Goal: Task Accomplishment & Management: Manage account settings

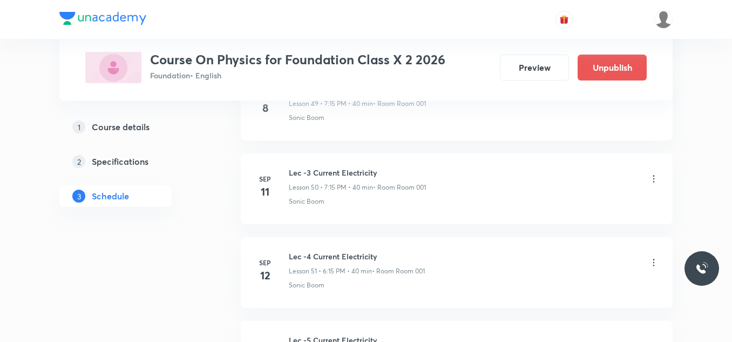
scroll to position [4670, 0]
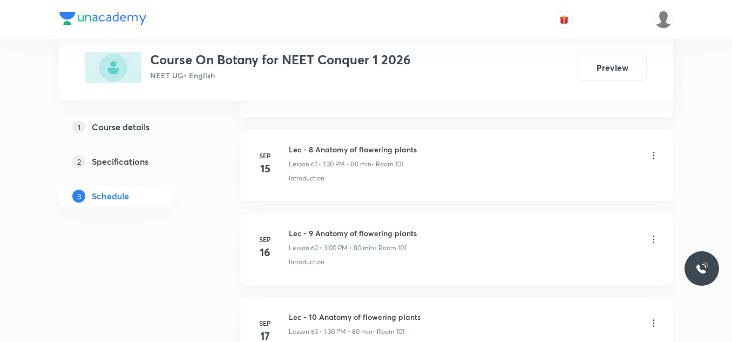
scroll to position [6549, 0]
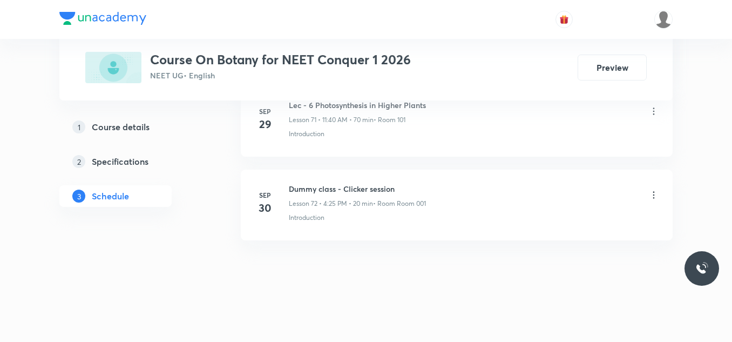
click at [341, 182] on li "Sep 30 Dummy class - Clicker session Lesson 72 • 4:25 PM • 20 min • Room Room 0…" at bounding box center [457, 205] width 432 height 71
click at [341, 184] on h6 "Dummy class - Clicker session" at bounding box center [357, 188] width 137 height 11
copy h6 "Dummy class - Clicker session"
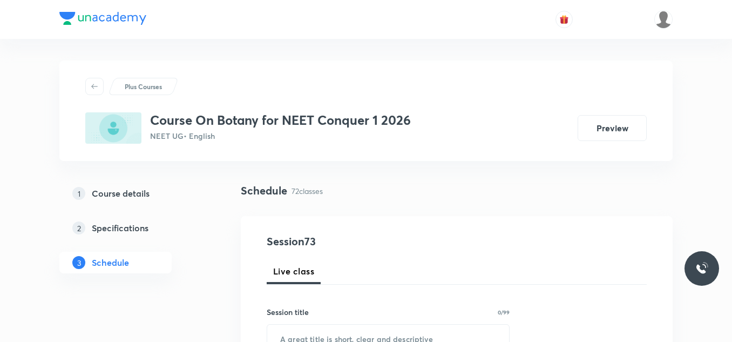
scroll to position [108, 0]
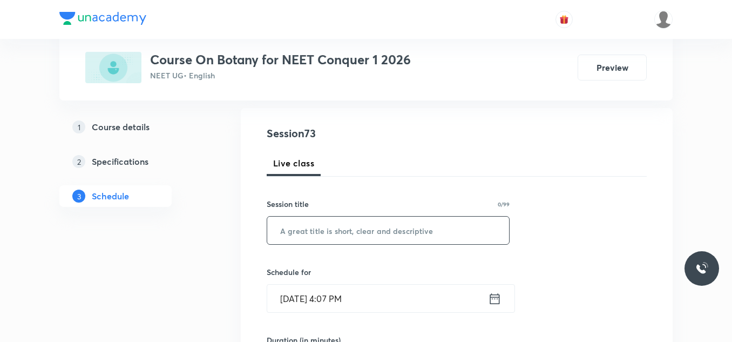
click at [331, 241] on input "text" at bounding box center [388, 231] width 242 height 28
paste input "Dummy class - Clicker session"
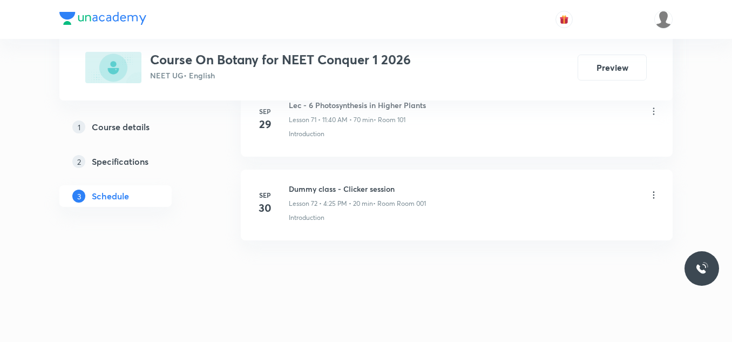
scroll to position [6495, 0]
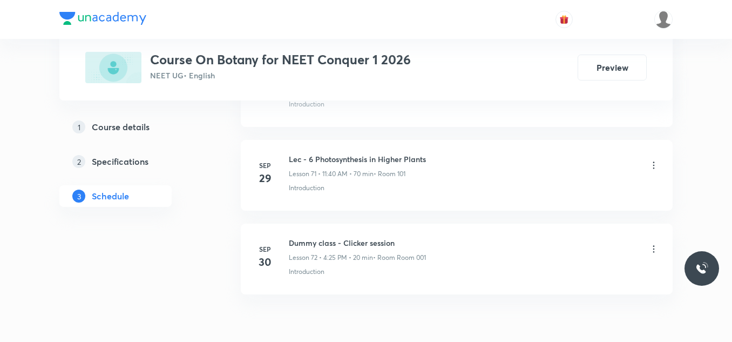
click at [366, 159] on h6 "Lec - 6 Photosynthesis in Higher Plants" at bounding box center [357, 158] width 137 height 11
copy h6 "Lec - 6 Photosynthesis in Higher Plants"
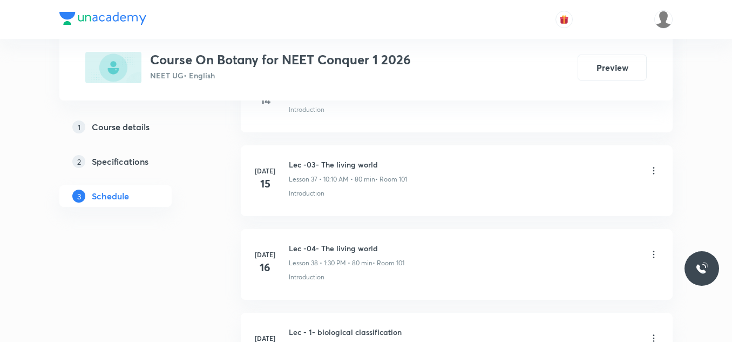
scroll to position [0, 0]
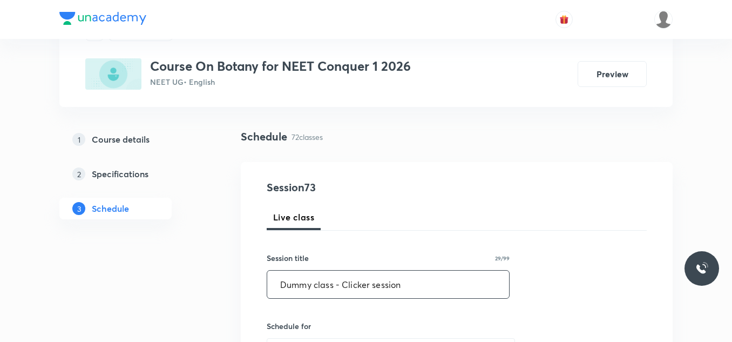
click at [374, 286] on input "Dummy class - Clicker session" at bounding box center [388, 284] width 242 height 28
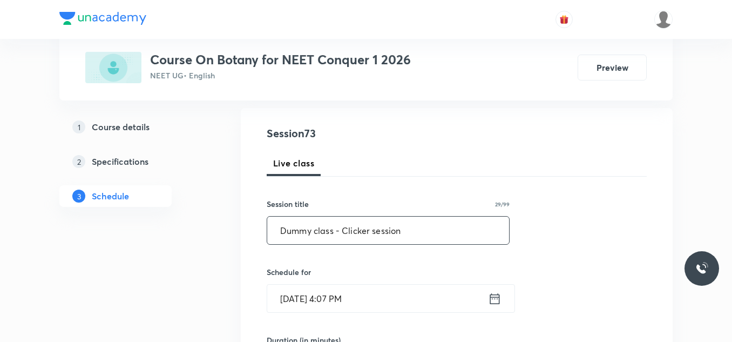
click at [374, 286] on input "Oct 3, 2025, 4:07 PM" at bounding box center [377, 299] width 221 height 28
click at [338, 236] on input "Dummy class - Clicker session" at bounding box center [388, 231] width 242 height 28
paste input "Lec - 6 Photosynthesis in Higher Plants"
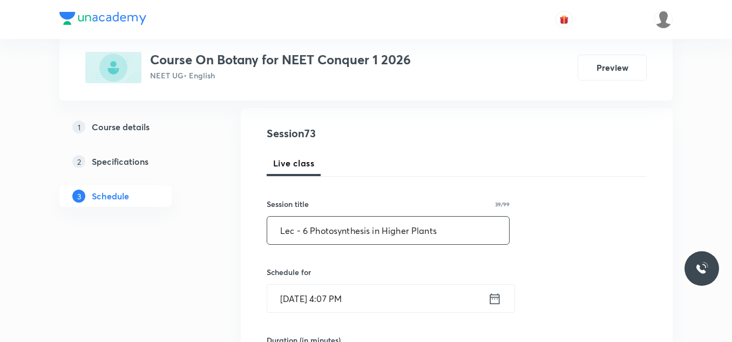
click at [307, 230] on input "Lec - 6 Photosynthesis in Higher Plants" at bounding box center [388, 231] width 242 height 28
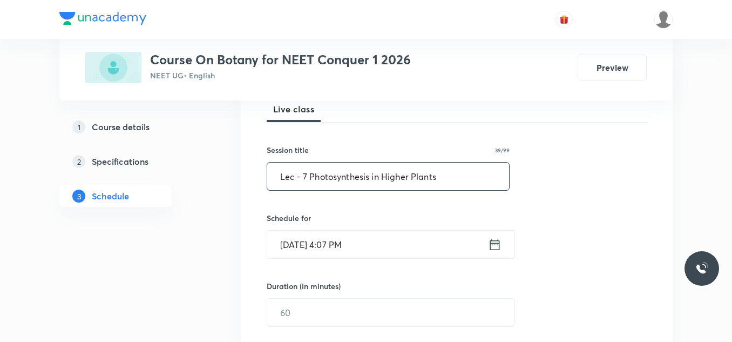
type input "Lec - 7 Photosynthesis in Higher Plants"
click at [495, 248] on icon at bounding box center [494, 244] width 13 height 15
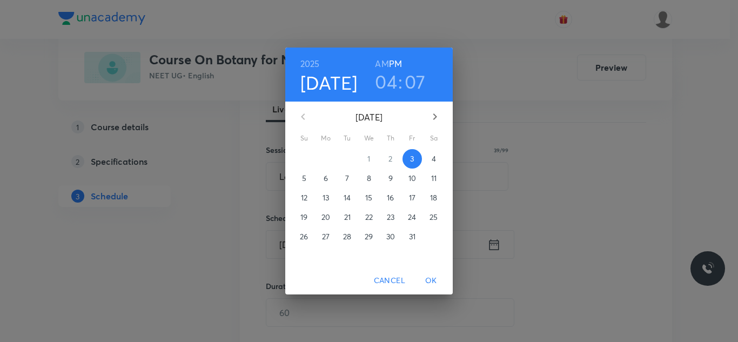
click at [342, 84] on h4 "Oct 3" at bounding box center [328, 82] width 57 height 23
click at [430, 155] on span "4" at bounding box center [433, 158] width 19 height 11
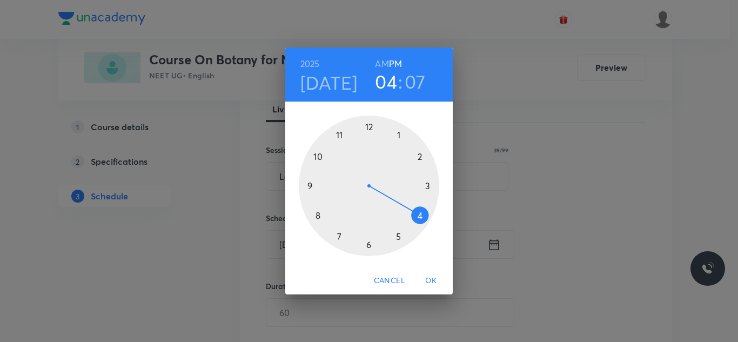
click at [317, 158] on div at bounding box center [369, 186] width 140 height 140
click at [417, 214] on div at bounding box center [369, 186] width 140 height 140
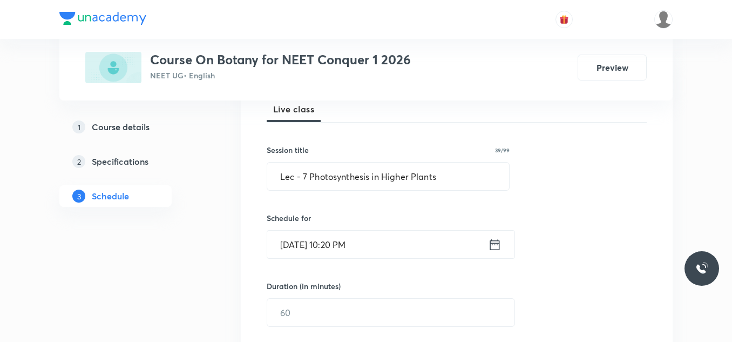
scroll to position [216, 0]
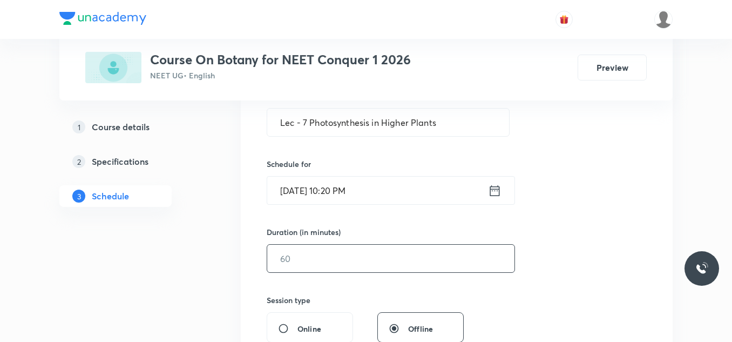
click at [347, 262] on input "text" at bounding box center [390, 259] width 247 height 28
click at [491, 192] on icon at bounding box center [494, 190] width 13 height 15
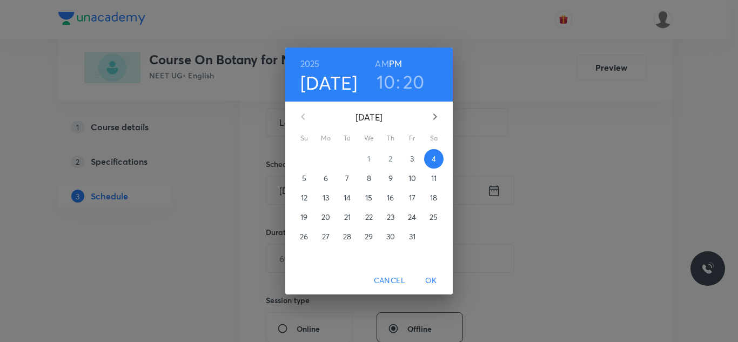
click at [387, 64] on h6 "AM" at bounding box center [381, 63] width 13 height 15
click at [427, 274] on span "OK" at bounding box center [431, 280] width 26 height 13
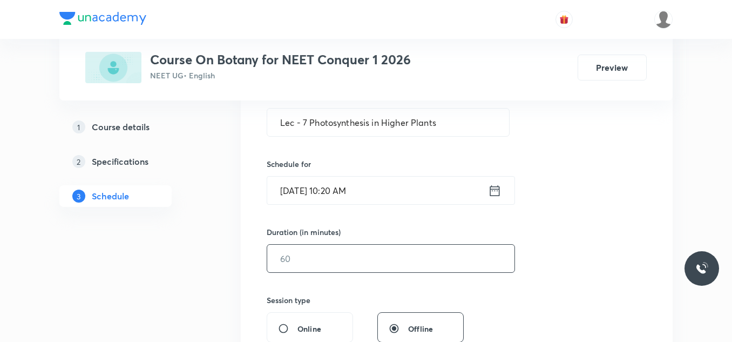
click at [326, 258] on input "text" at bounding box center [390, 259] width 247 height 28
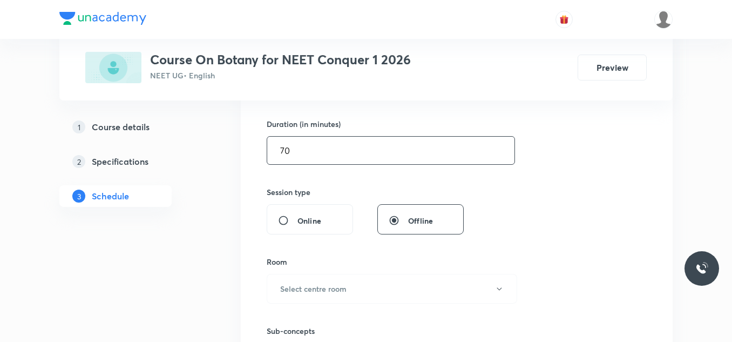
scroll to position [378, 0]
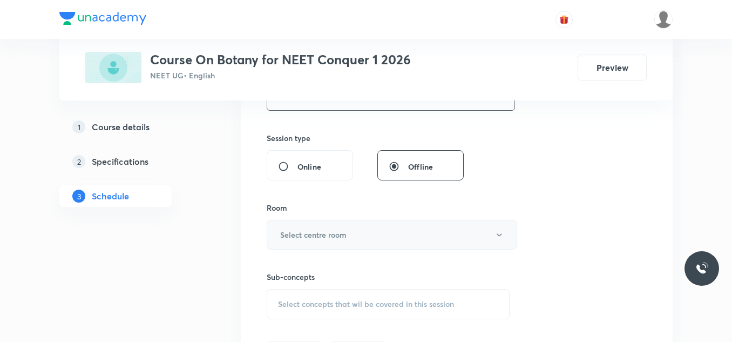
type input "70"
click at [383, 233] on button "Select centre room" at bounding box center [392, 235] width 251 height 30
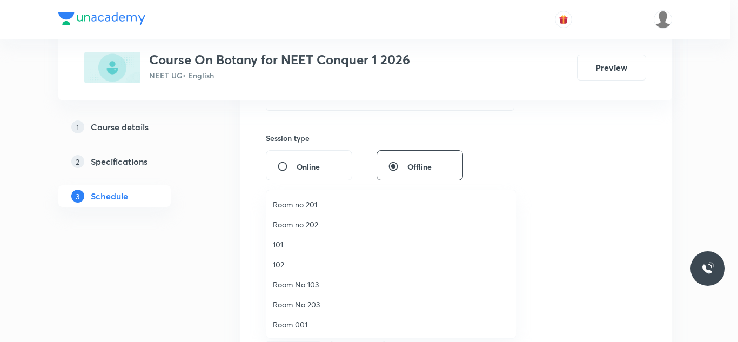
click at [287, 242] on span "101" at bounding box center [391, 244] width 236 height 11
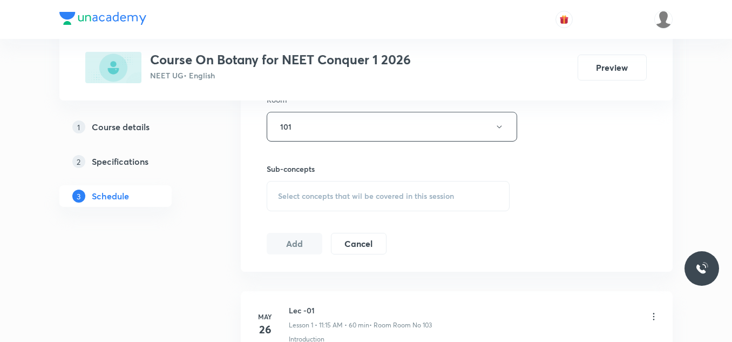
click at [338, 199] on span "Select concepts that wil be covered in this session" at bounding box center [366, 196] width 176 height 9
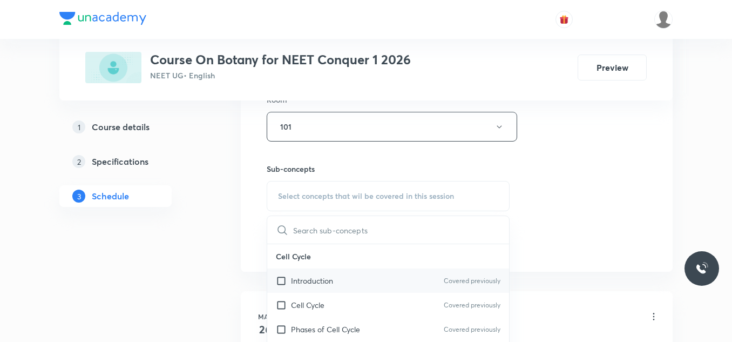
click at [318, 280] on p "Introduction" at bounding box center [312, 280] width 42 height 11
checkbox input "true"
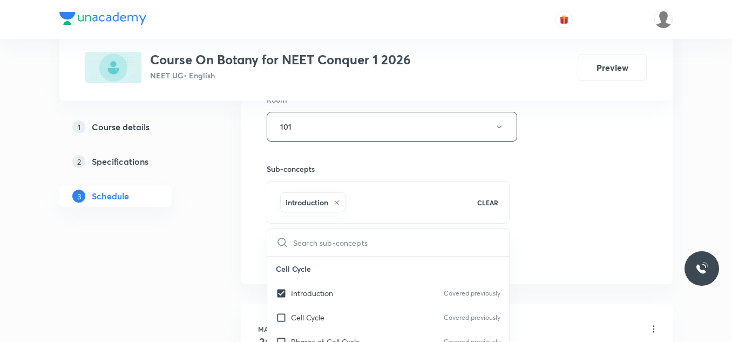
click at [643, 187] on div "Session 73 Live class Session title 39/99 Lec - 7 Photosynthesis in Higher Plan…" at bounding box center [457, 6] width 380 height 519
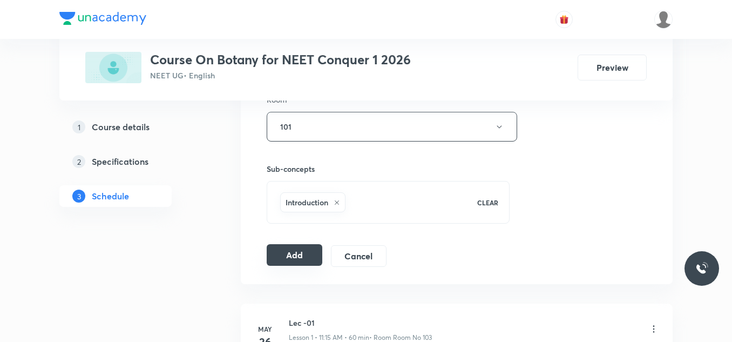
click at [304, 250] on button "Add" at bounding box center [295, 255] width 56 height 22
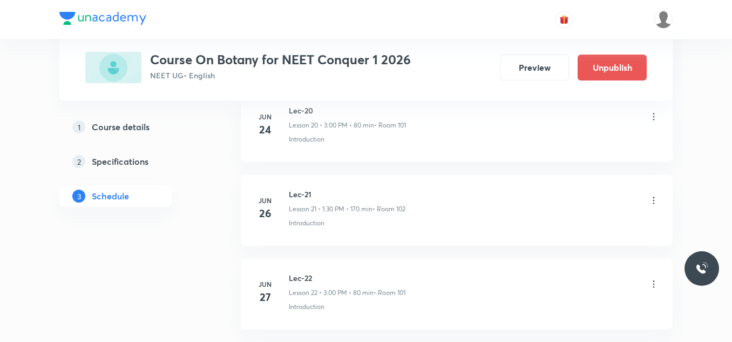
scroll to position [6137, 0]
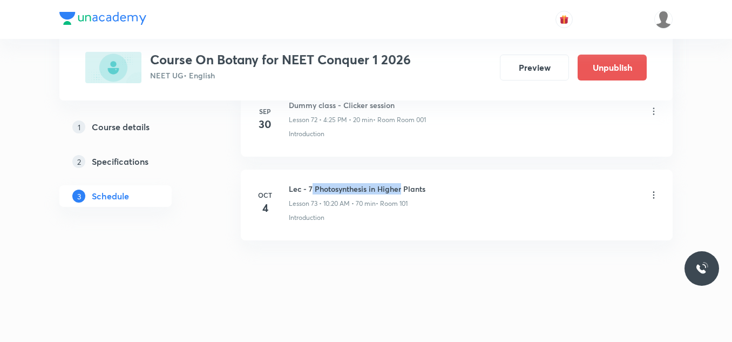
drag, startPoint x: 313, startPoint y: 190, endPoint x: 402, endPoint y: 191, distance: 89.1
click at [402, 191] on h6 "Lec - 7 Photosynthesis in Higher Plants" at bounding box center [357, 188] width 137 height 11
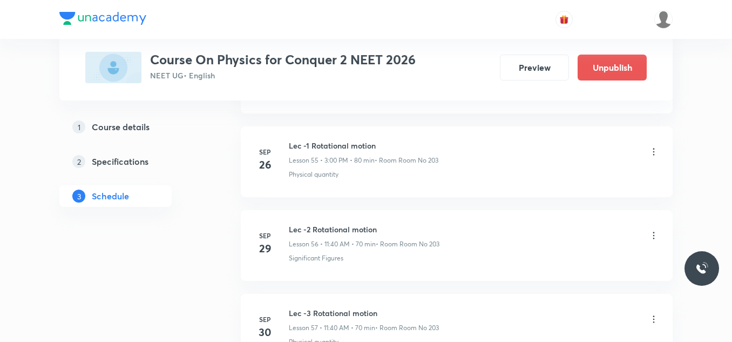
scroll to position [5378, 0]
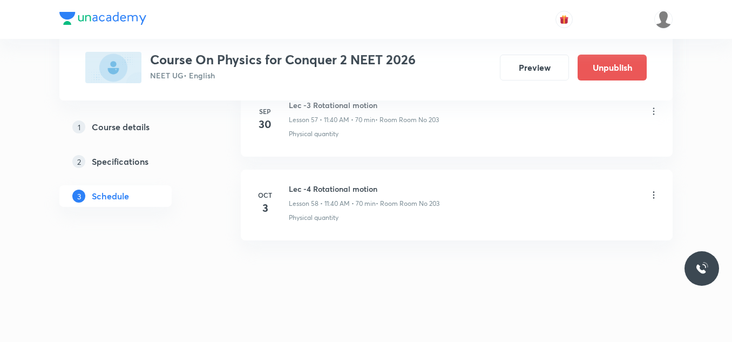
click at [369, 188] on h6 "Lec -4 Rotational motion" at bounding box center [364, 188] width 151 height 11
copy h6 "Lec -4 Rotational motion"
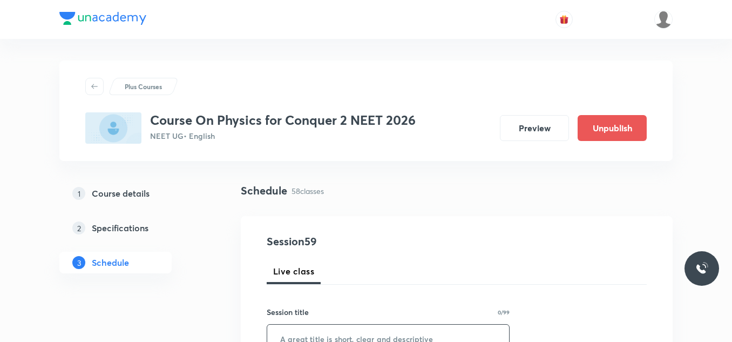
scroll to position [108, 0]
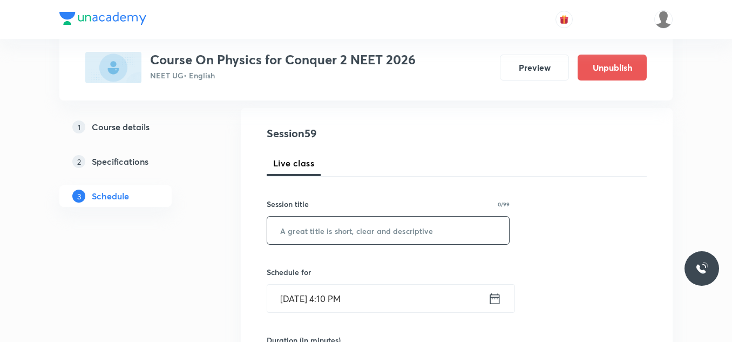
click at [367, 242] on input "text" at bounding box center [388, 231] width 242 height 28
paste input "Lec -4 Rotational motion"
click at [305, 228] on input "Lec -4 Rotational motion" at bounding box center [388, 231] width 242 height 28
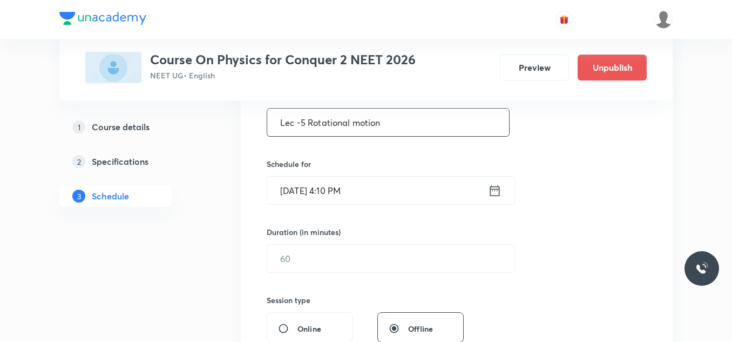
type input "Lec -5 Rotational motion"
click at [493, 194] on icon at bounding box center [494, 190] width 13 height 15
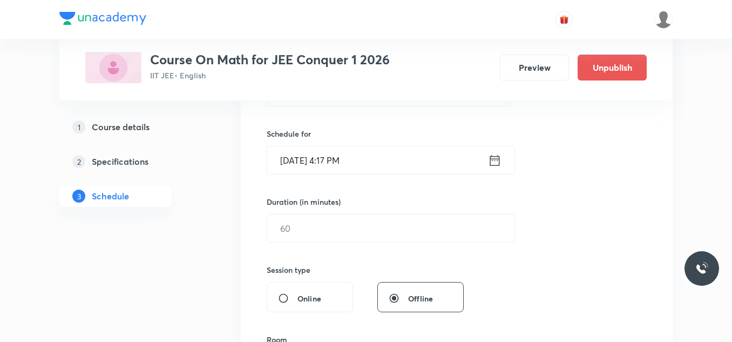
scroll to position [138, 0]
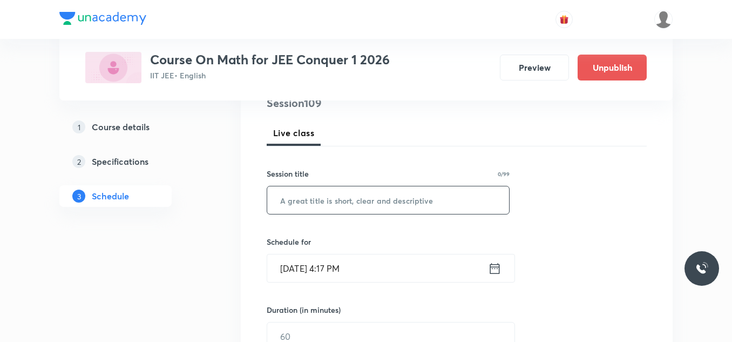
click at [446, 199] on input "text" at bounding box center [388, 200] width 242 height 28
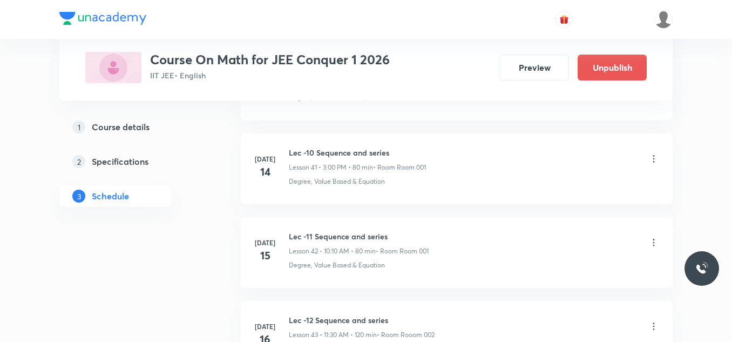
scroll to position [9562, 0]
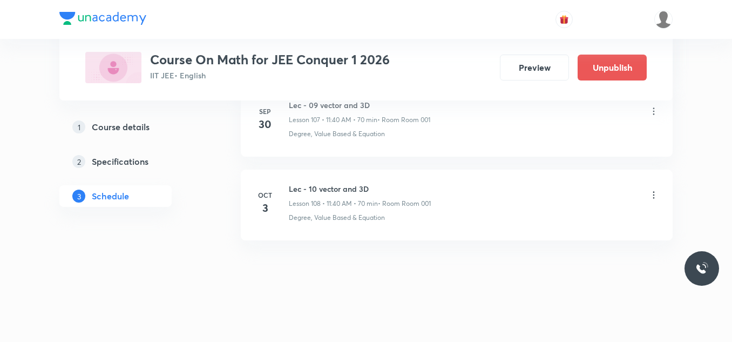
click at [332, 184] on h6 "Lec - 10 vector and 3D" at bounding box center [360, 188] width 142 height 11
copy h6 "Lec - 10 vector and 3D"
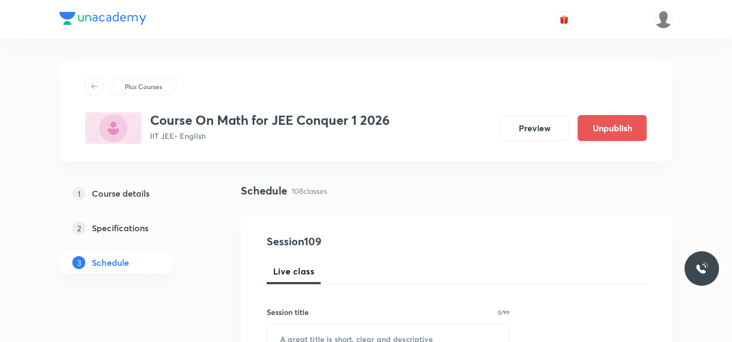
scroll to position [108, 0]
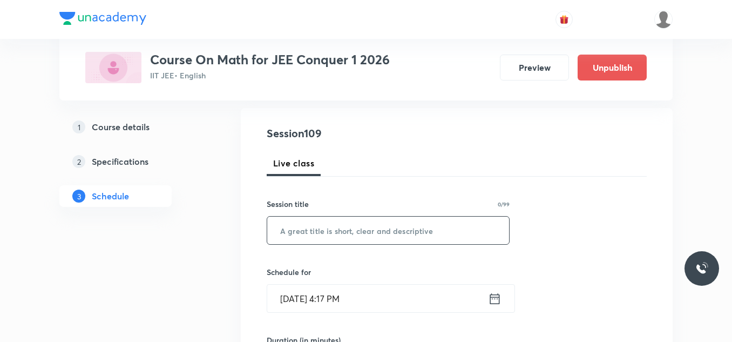
click at [324, 234] on input "text" at bounding box center [388, 231] width 242 height 28
paste input "Lec - 10 vector and 3D"
click at [311, 229] on input "Lec - 10 vector and 3D" at bounding box center [388, 231] width 242 height 28
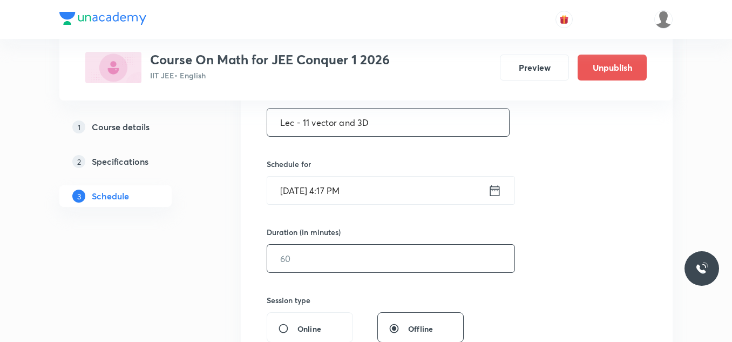
type input "Lec - 11 vector and 3D"
click at [308, 262] on input "text" at bounding box center [390, 259] width 247 height 28
click at [493, 193] on icon at bounding box center [494, 190] width 13 height 15
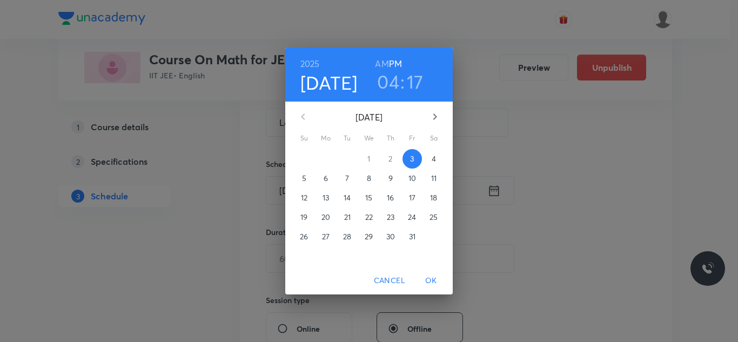
click at [382, 89] on h3 "04" at bounding box center [388, 81] width 22 height 23
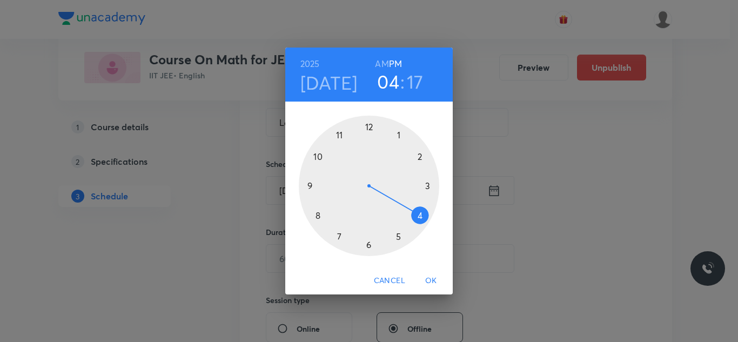
click at [317, 157] on div at bounding box center [369, 186] width 140 height 140
click at [422, 215] on div at bounding box center [369, 186] width 140 height 140
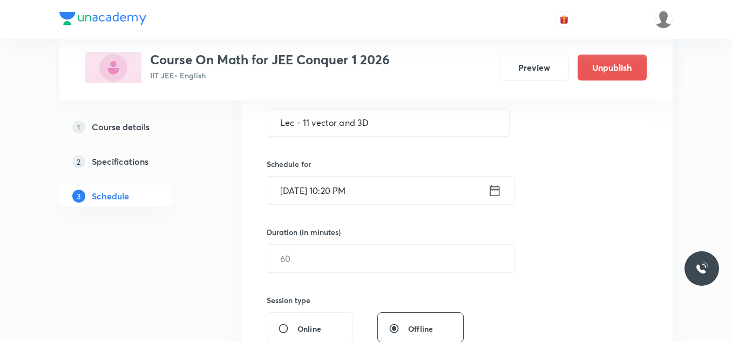
click at [490, 191] on icon at bounding box center [494, 190] width 13 height 15
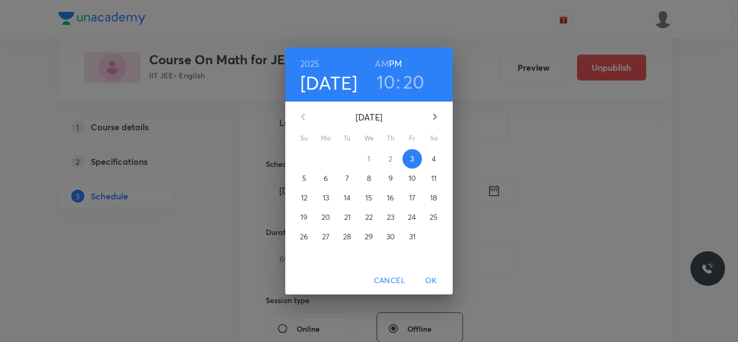
drag, startPoint x: 382, startPoint y: 62, endPoint x: 385, endPoint y: 69, distance: 8.2
click at [382, 62] on h6 "AM" at bounding box center [381, 63] width 13 height 15
click at [435, 276] on span "OK" at bounding box center [431, 280] width 26 height 13
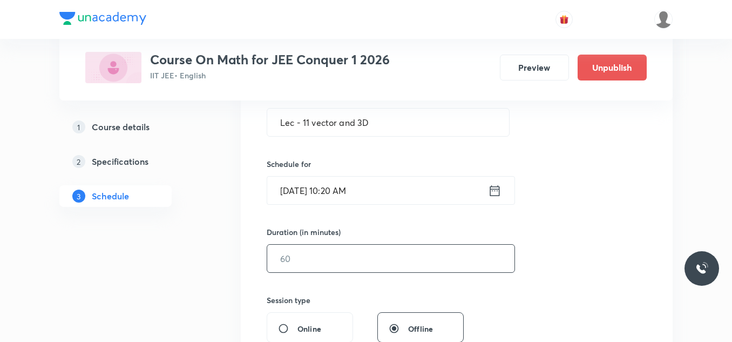
click at [343, 263] on input "text" at bounding box center [390, 259] width 247 height 28
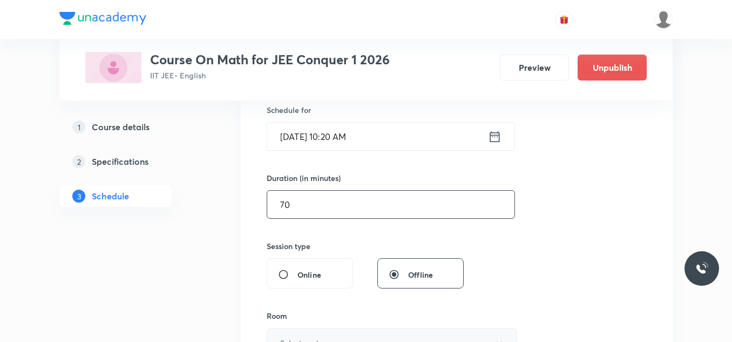
scroll to position [378, 0]
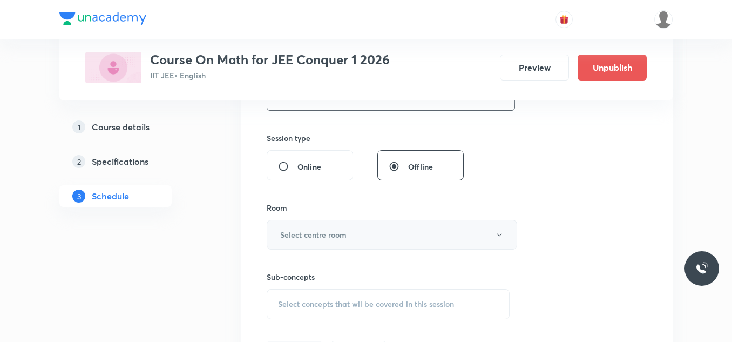
type input "70"
click at [332, 238] on h6 "Select centre room" at bounding box center [313, 234] width 66 height 11
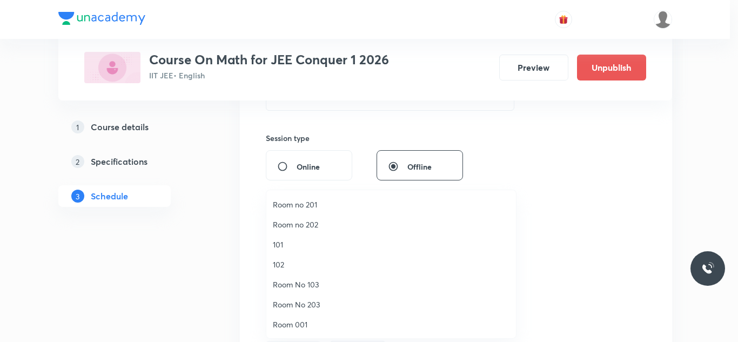
click at [310, 323] on span "Room 001" at bounding box center [391, 324] width 236 height 11
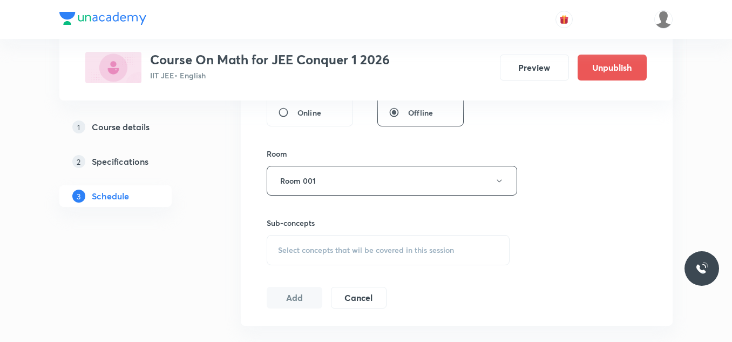
click at [369, 251] on span "Select concepts that wil be covered in this session" at bounding box center [366, 250] width 176 height 9
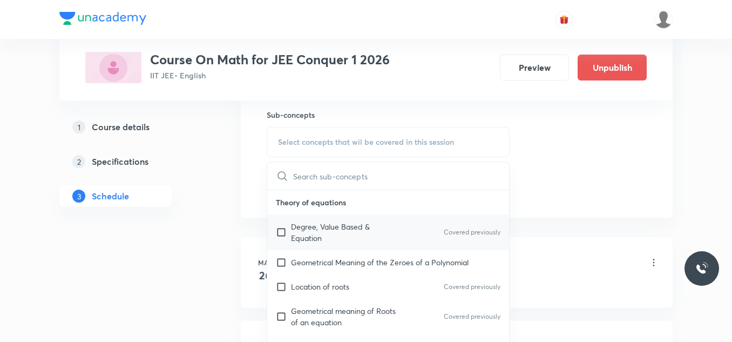
click at [321, 227] on p "Degree, Value Based & Equation" at bounding box center [345, 232] width 109 height 23
checkbox input "true"
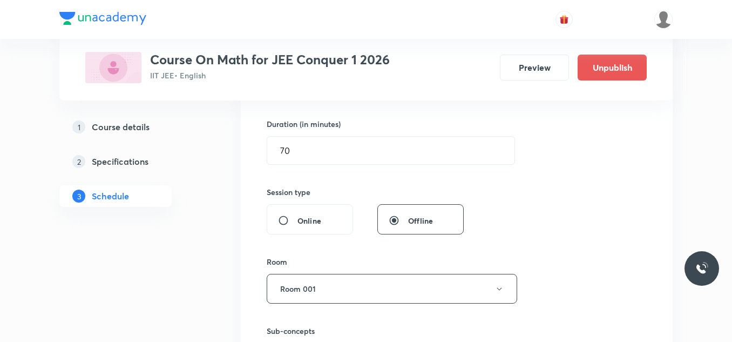
scroll to position [432, 0]
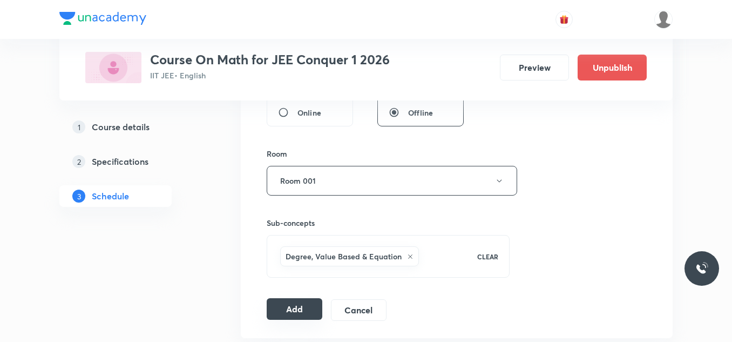
click at [297, 306] on button "Add" at bounding box center [295, 309] width 56 height 22
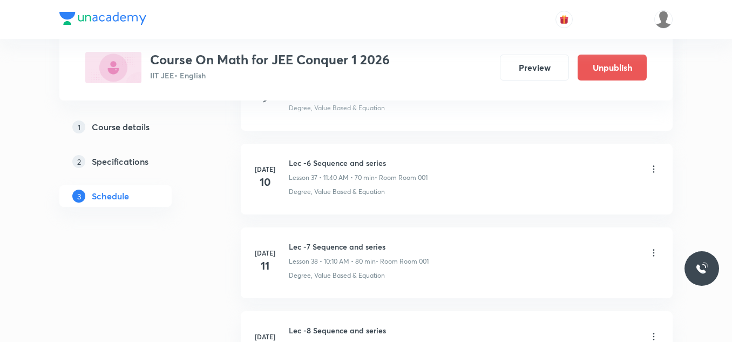
scroll to position [9149, 0]
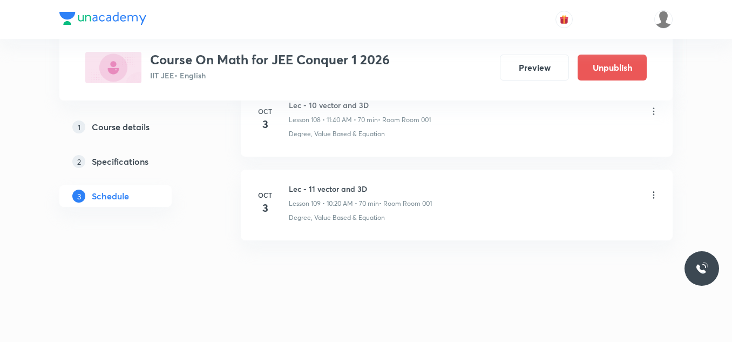
click at [653, 192] on icon at bounding box center [653, 195] width 11 height 11
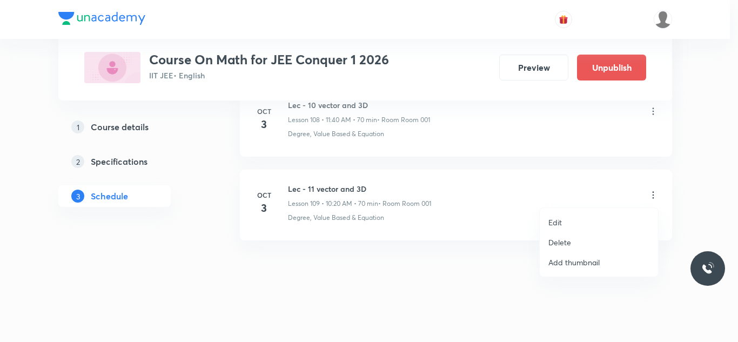
click at [583, 222] on li "Edit" at bounding box center [598, 222] width 118 height 20
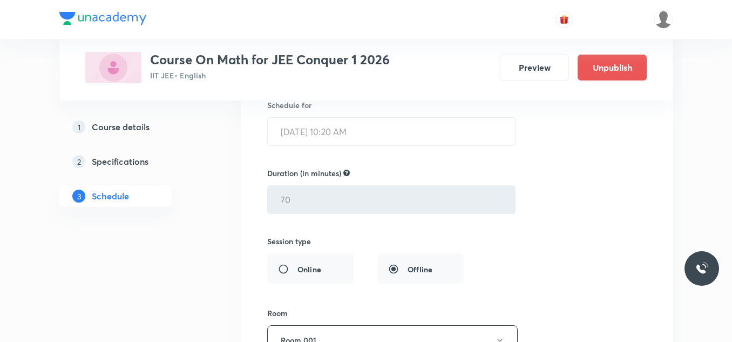
scroll to position [9473, 0]
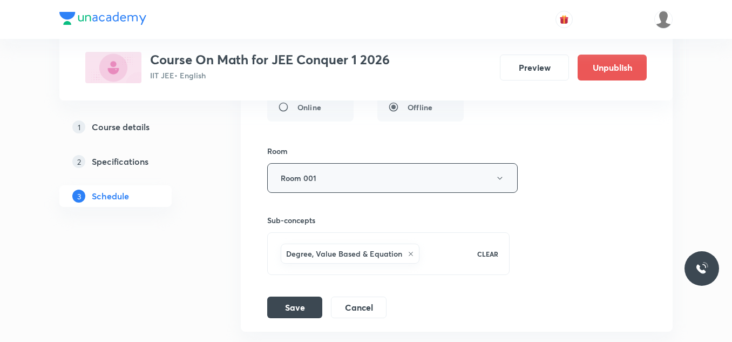
click at [335, 184] on button "Room 001" at bounding box center [392, 178] width 251 height 30
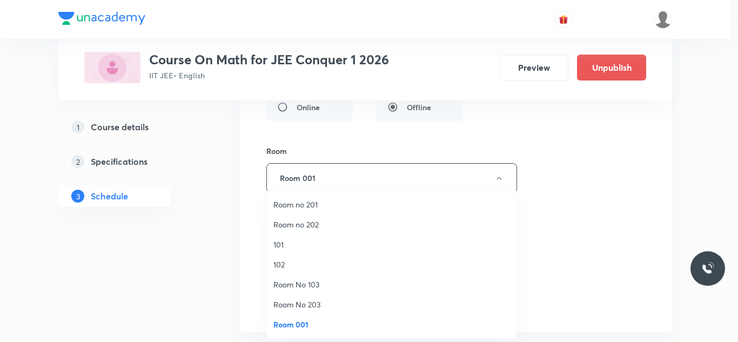
click at [227, 227] on div at bounding box center [369, 171] width 738 height 342
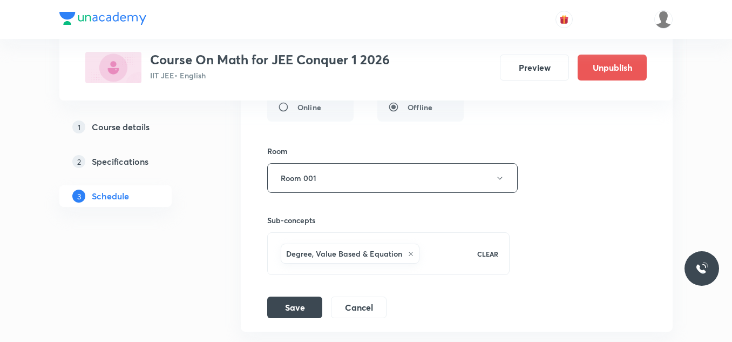
scroll to position [9203, 0]
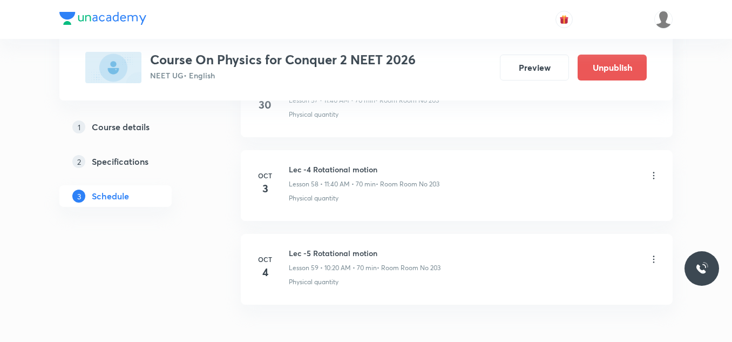
scroll to position [5461, 0]
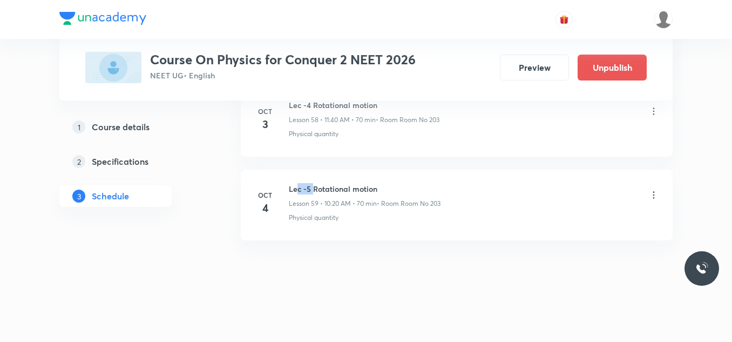
drag, startPoint x: 299, startPoint y: 188, endPoint x: 313, endPoint y: 194, distance: 15.5
click at [313, 194] on h6 "Lec -5 Rotational motion" at bounding box center [365, 188] width 152 height 11
click at [314, 209] on div "Lec -5 Rotational motion Lesson 59 • 10:20 AM • 70 min • Room Room No 203 Physi…" at bounding box center [474, 202] width 370 height 39
drag, startPoint x: 342, startPoint y: 202, endPoint x: 423, endPoint y: 203, distance: 81.5
click at [423, 203] on div "Lesson 59 • 10:20 AM • 70 min • Room Room No 203" at bounding box center [365, 204] width 152 height 10
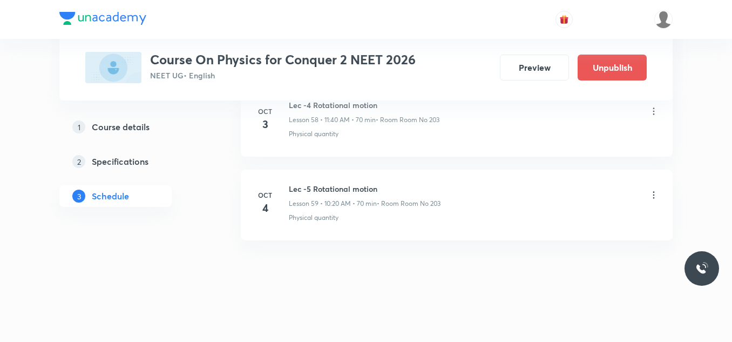
click at [395, 227] on li "[DATE] Lec -5 Rotational motion Lesson 59 • 10:20 AM • 70 min • Room Room No 20…" at bounding box center [457, 205] width 432 height 71
click at [350, 194] on h6 "Lec -5 Rotational motion" at bounding box center [365, 188] width 152 height 11
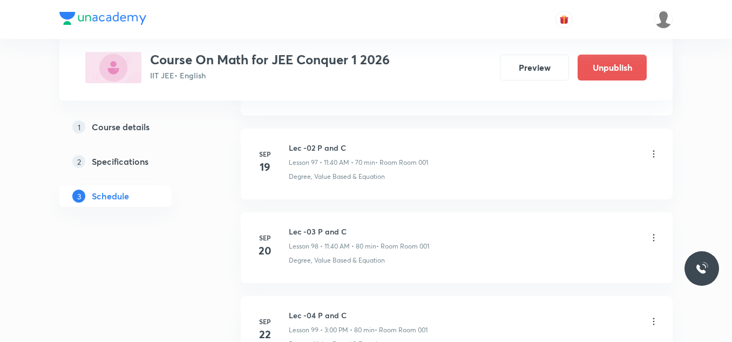
scroll to position [9646, 0]
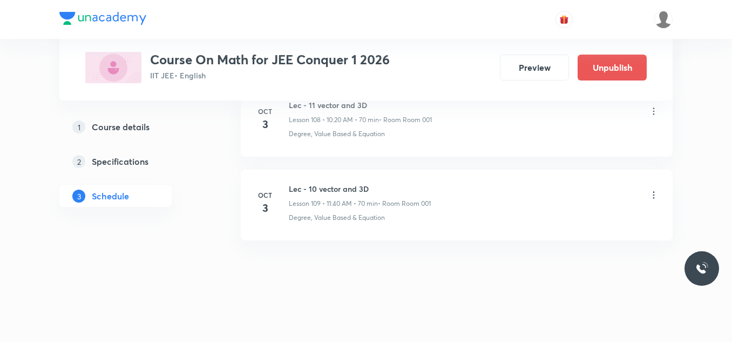
click at [350, 188] on h6 "Lec - 10 vector and 3D" at bounding box center [360, 188] width 142 height 11
click at [359, 232] on li "Oct 3 Lec - 10 vector and 3D Lesson 109 • 11:40 AM • 70 min • Room Room 001 Deg…" at bounding box center [457, 205] width 432 height 71
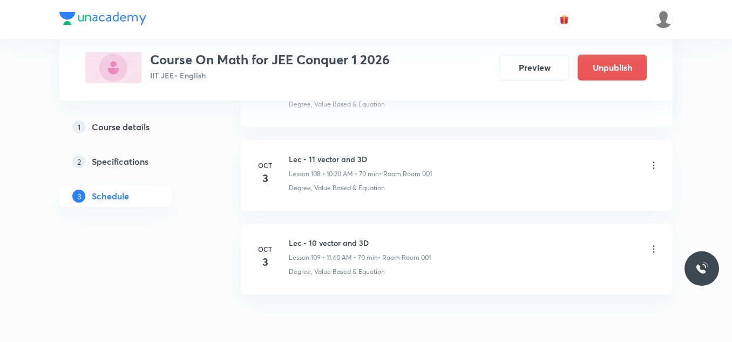
click at [341, 235] on li "Oct 3 Lec - 10 vector and 3D Lesson 109 • 11:40 AM • 70 min • Room Room 001 Deg…" at bounding box center [457, 259] width 432 height 71
click at [341, 238] on h6 "Lec - 10 vector and 3D" at bounding box center [360, 242] width 142 height 11
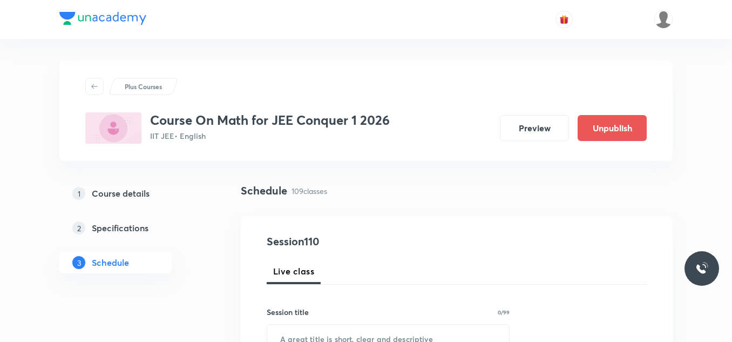
scroll to position [108, 0]
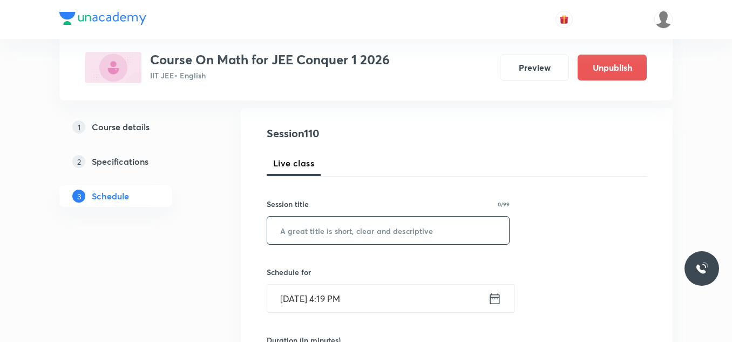
click at [319, 236] on input "text" at bounding box center [388, 231] width 242 height 28
paste input "Lec - 10 vector and 3D"
click at [310, 226] on input "Lec - 10 vector and 3D" at bounding box center [388, 231] width 242 height 28
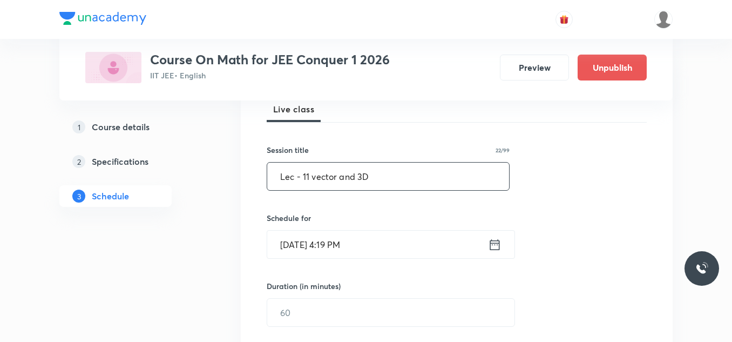
click at [491, 247] on icon at bounding box center [495, 244] width 10 height 11
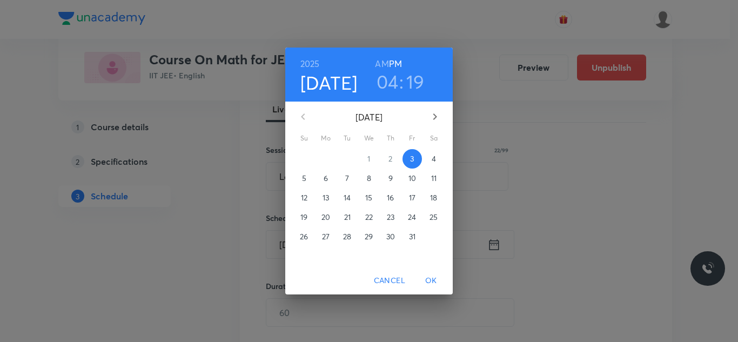
click at [396, 89] on h3 "04" at bounding box center [387, 81] width 22 height 23
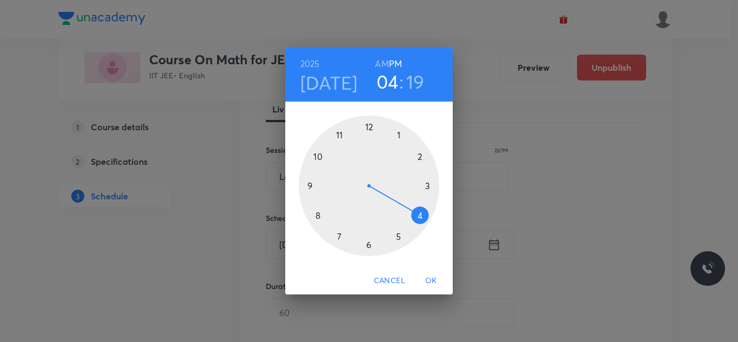
click at [230, 166] on div "2025 Oct 3 04 : 19 AM PM 1 2 3 4 5 6 7 8 9 10 11 12 Cancel OK" at bounding box center [369, 171] width 738 height 342
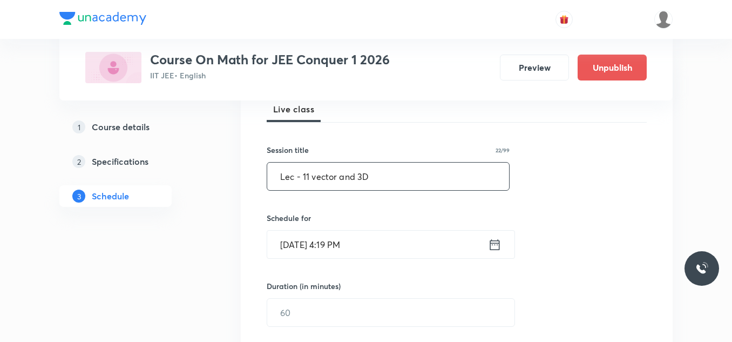
click at [313, 176] on input "Lec - 11 vector and 3D" at bounding box center [388, 177] width 242 height 28
type input "Lec - 11 vector and 3D"
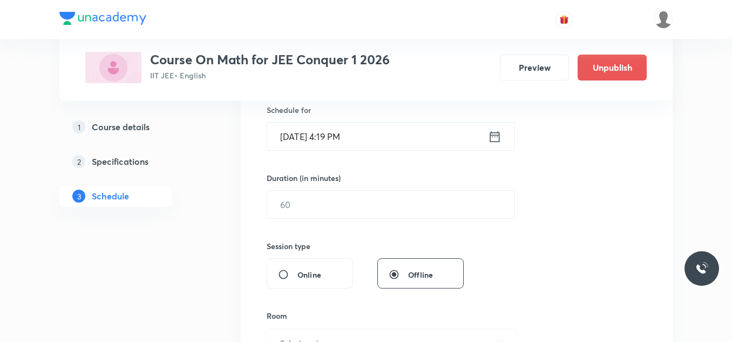
click at [494, 141] on icon at bounding box center [494, 136] width 13 height 15
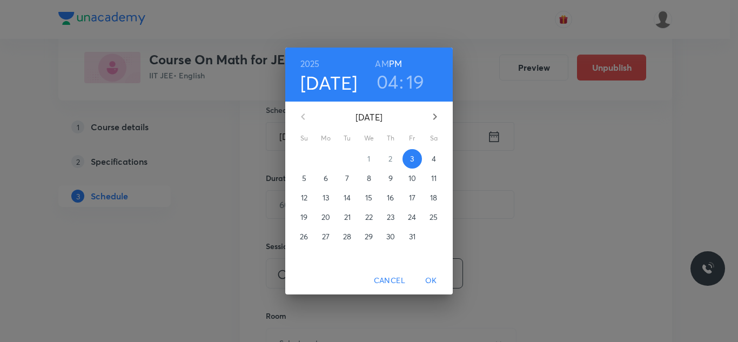
click at [390, 85] on h3 "04" at bounding box center [387, 81] width 22 height 23
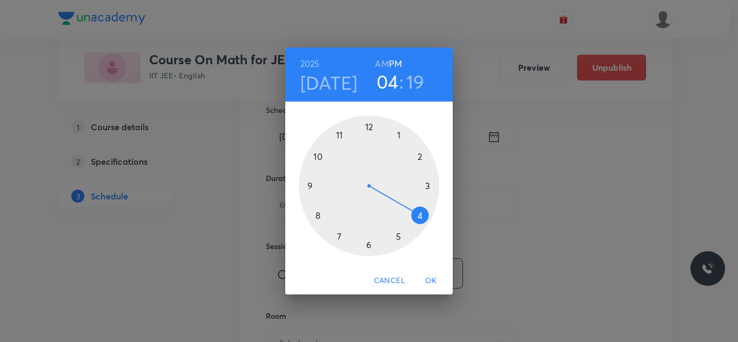
click at [319, 157] on div at bounding box center [369, 186] width 140 height 140
click at [419, 215] on div at bounding box center [369, 186] width 140 height 140
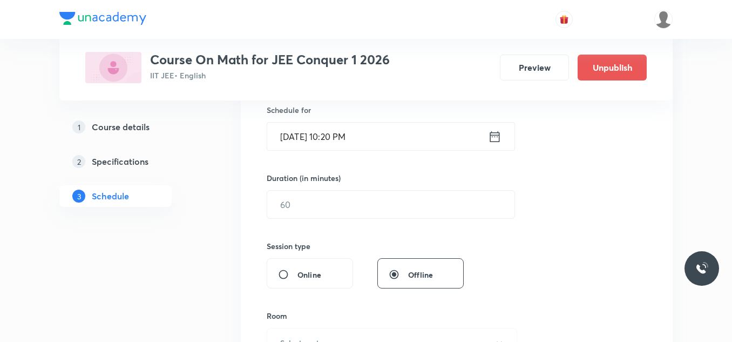
click at [488, 135] on icon at bounding box center [494, 136] width 13 height 15
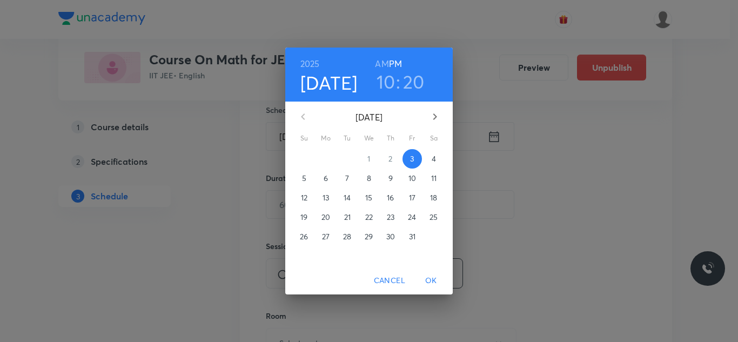
click at [383, 60] on h6 "AM" at bounding box center [381, 63] width 13 height 15
click at [428, 279] on span "OK" at bounding box center [431, 280] width 26 height 13
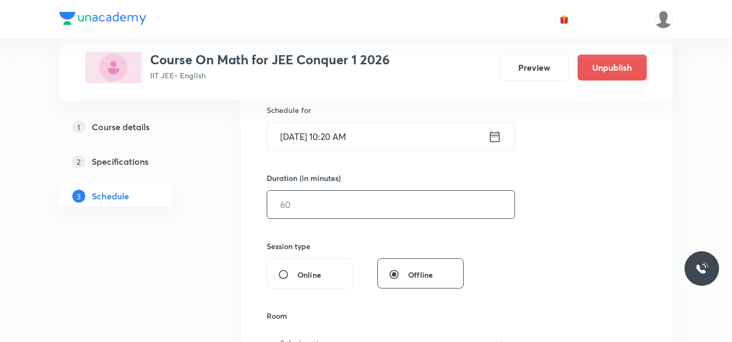
click at [313, 213] on input "text" at bounding box center [390, 205] width 247 height 28
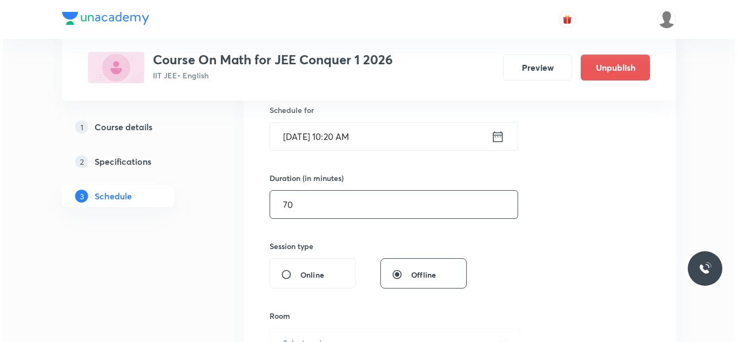
scroll to position [324, 0]
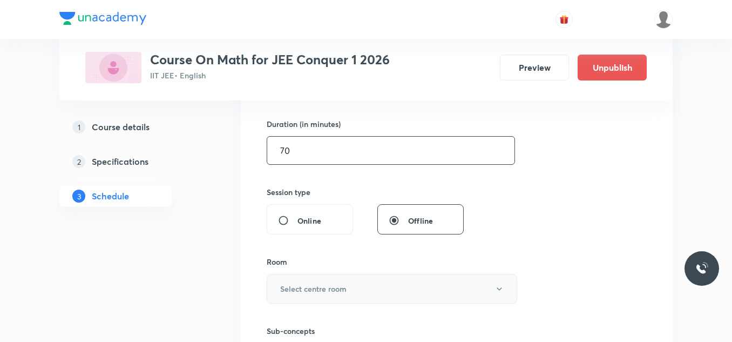
type input "70"
click at [334, 282] on button "Select centre room" at bounding box center [392, 289] width 251 height 30
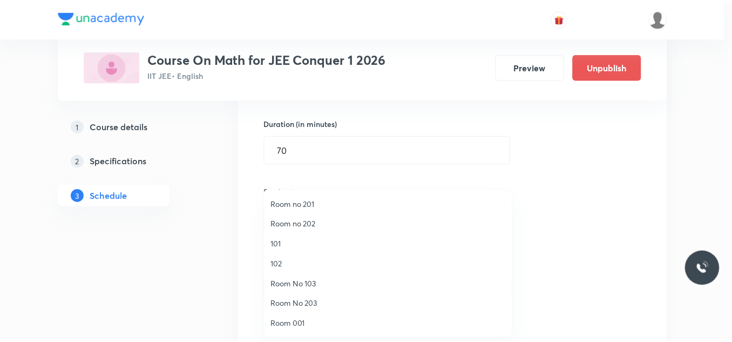
scroll to position [40, 0]
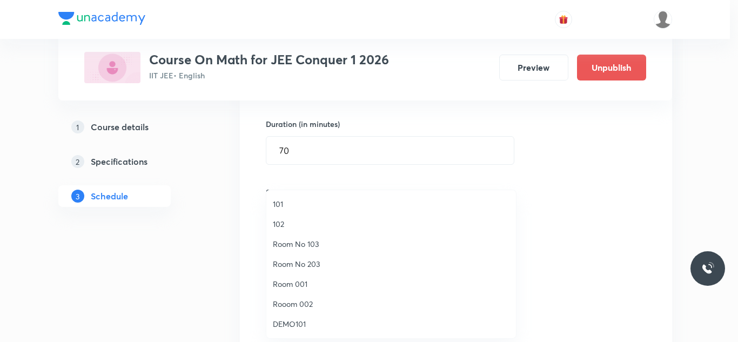
click at [309, 282] on span "Room 001" at bounding box center [391, 283] width 236 height 11
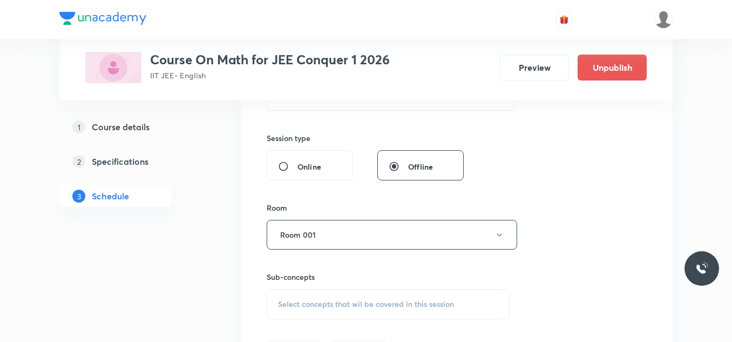
scroll to position [486, 0]
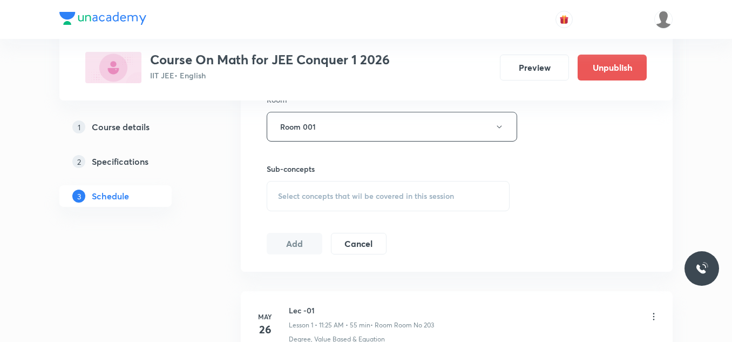
click at [362, 200] on span "Select concepts that wil be covered in this session" at bounding box center [366, 196] width 176 height 9
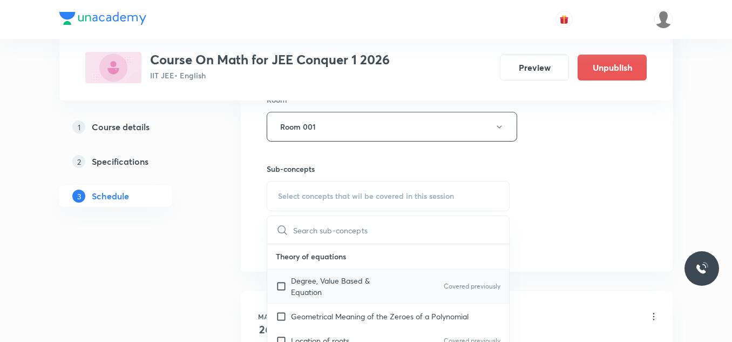
click at [284, 284] on input "checkbox" at bounding box center [283, 286] width 15 height 23
checkbox input "true"
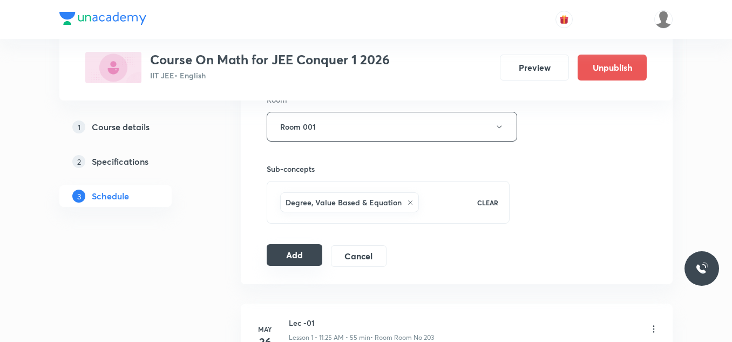
click at [310, 258] on button "Add" at bounding box center [295, 255] width 56 height 22
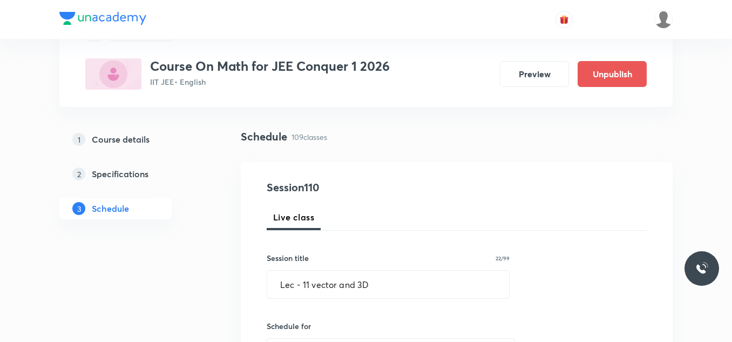
scroll to position [216, 0]
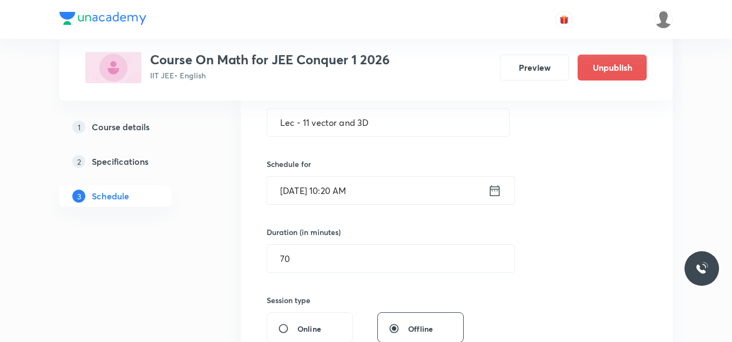
click at [496, 190] on icon at bounding box center [494, 190] width 13 height 15
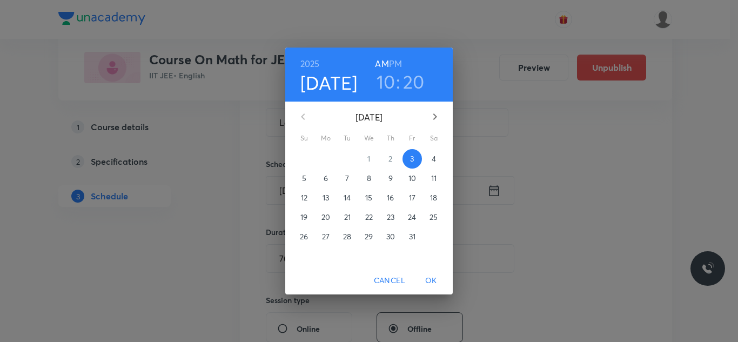
click at [339, 82] on h4 "[DATE]" at bounding box center [328, 82] width 57 height 23
click at [317, 76] on h4 "[DATE]" at bounding box center [328, 82] width 57 height 23
click at [316, 77] on h4 "[DATE]" at bounding box center [328, 82] width 57 height 23
click at [430, 159] on span "4" at bounding box center [433, 158] width 19 height 11
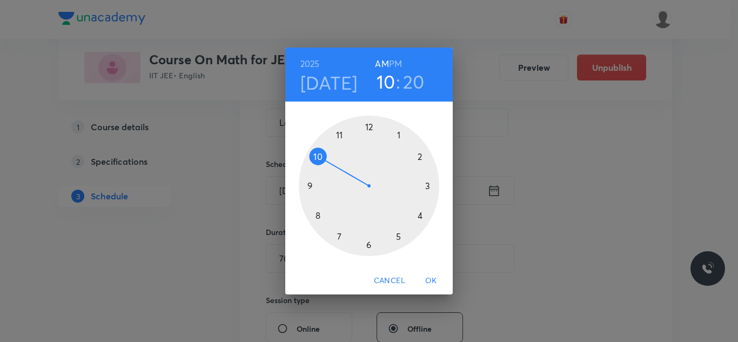
click at [433, 278] on span "OK" at bounding box center [431, 280] width 26 height 13
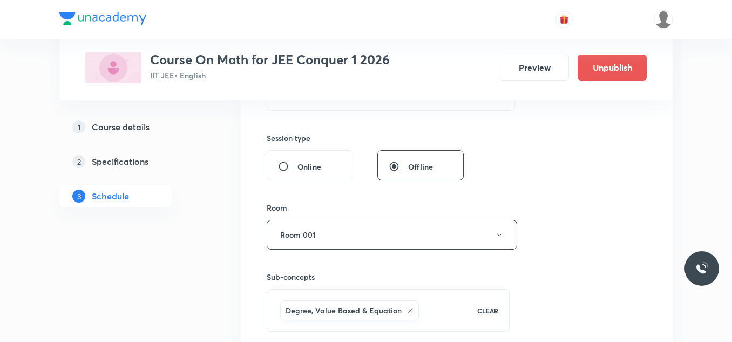
scroll to position [486, 0]
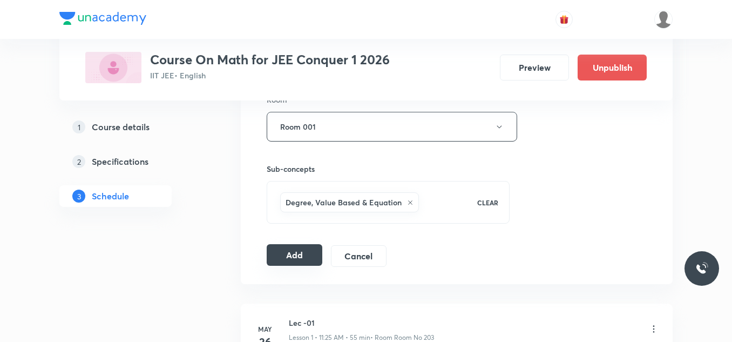
click at [306, 263] on button "Add" at bounding box center [295, 255] width 56 height 22
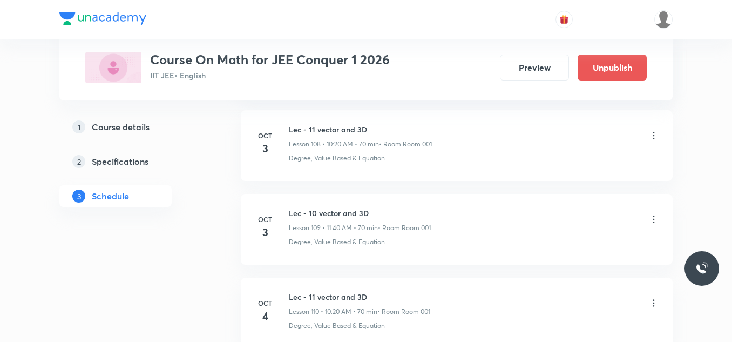
scroll to position [9233, 0]
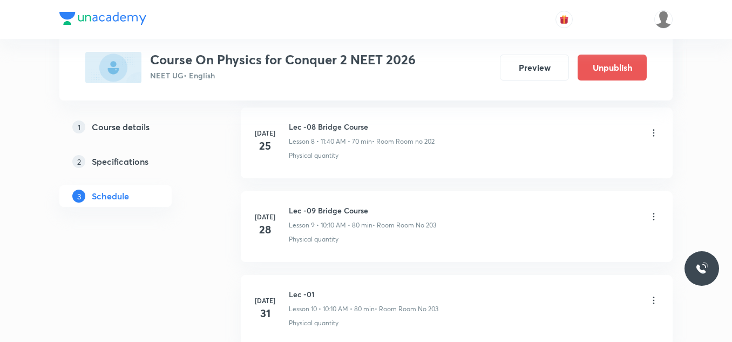
scroll to position [5461, 0]
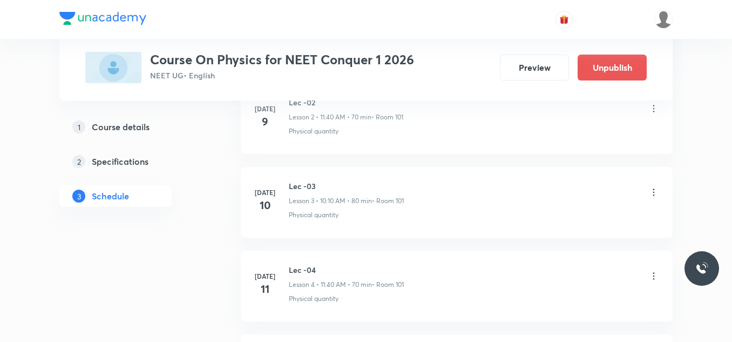
scroll to position [6047, 0]
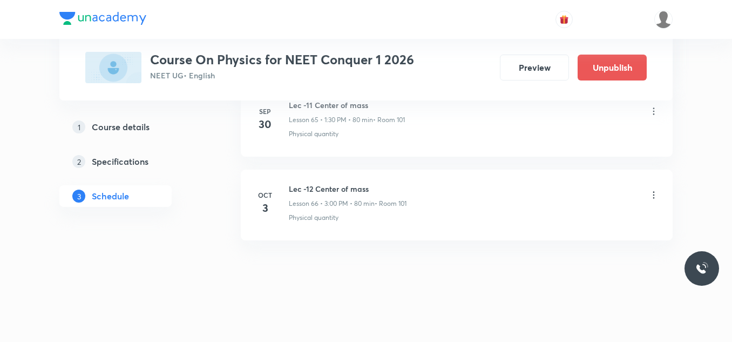
click at [330, 187] on h6 "Lec -12 Center of mass" at bounding box center [348, 188] width 118 height 11
click at [331, 187] on h6 "Lec -12 Center of mass" at bounding box center [348, 188] width 118 height 11
copy h6 "Lec -12 Center of mass"
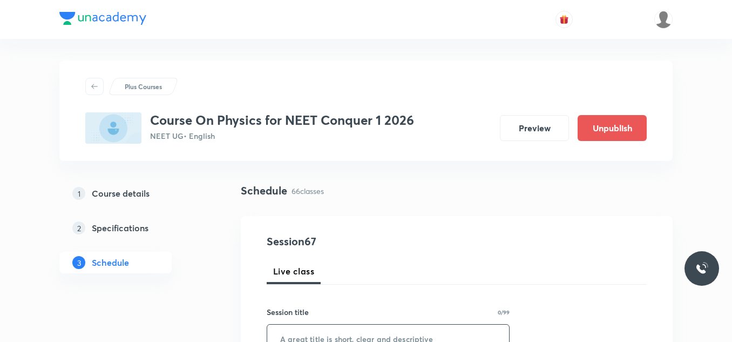
scroll to position [108, 0]
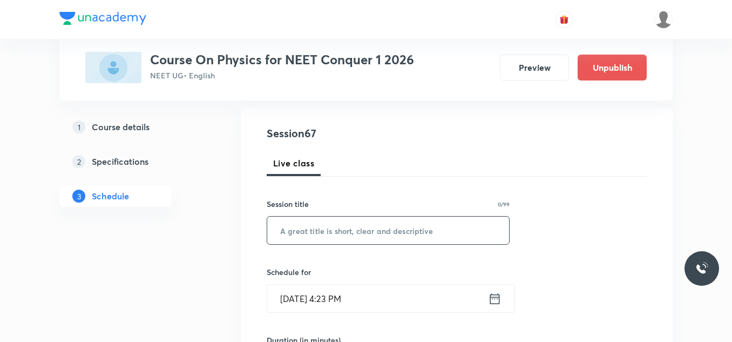
click at [339, 235] on input "text" at bounding box center [388, 231] width 242 height 28
paste input "Lec -12 Center of mass"
click at [306, 230] on input "Lec -12 Center of mass" at bounding box center [388, 231] width 242 height 28
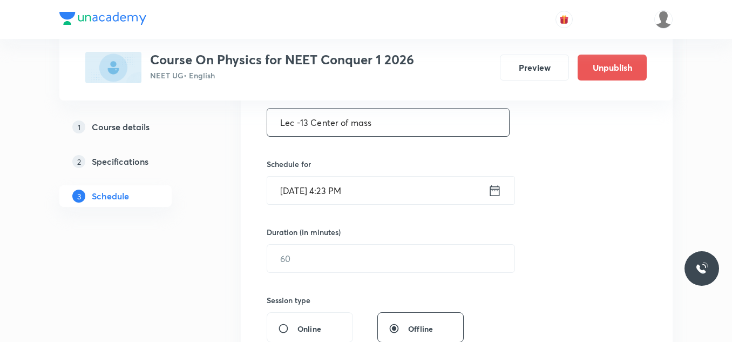
type input "Lec -13 Center of mass"
click at [492, 188] on icon at bounding box center [494, 190] width 13 height 15
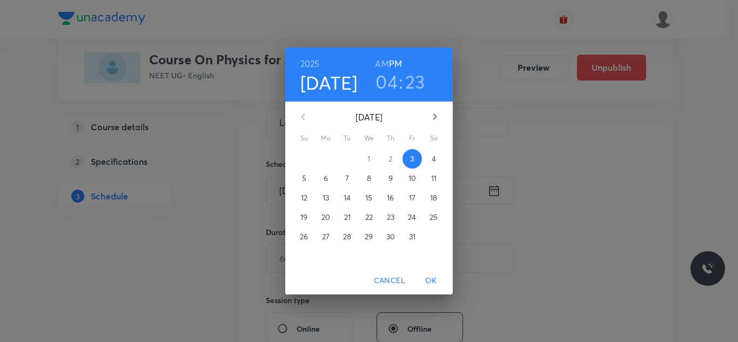
click at [394, 79] on h3 "04" at bounding box center [386, 81] width 22 height 23
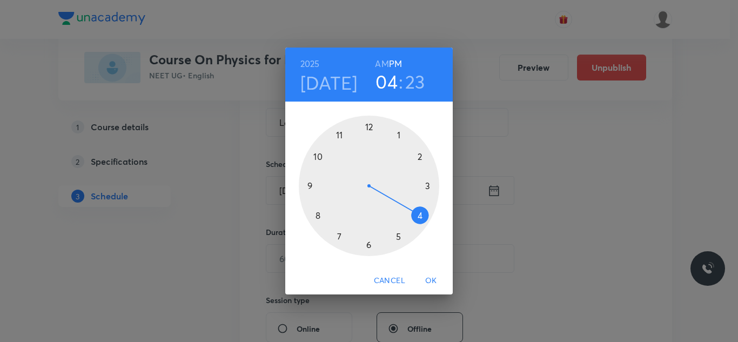
click at [341, 137] on div at bounding box center [369, 186] width 140 height 140
click at [316, 215] on div at bounding box center [369, 186] width 140 height 140
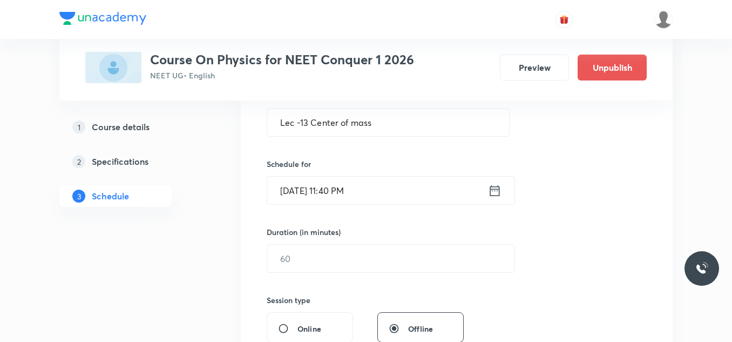
click at [492, 191] on icon at bounding box center [495, 190] width 10 height 11
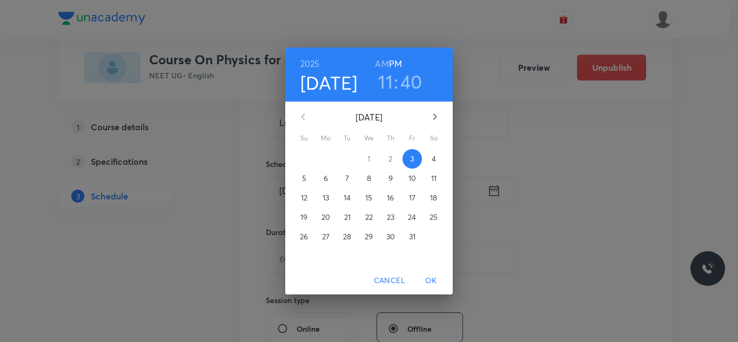
click at [383, 60] on h6 "AM" at bounding box center [381, 63] width 13 height 15
click at [431, 156] on p "4" at bounding box center [433, 158] width 4 height 11
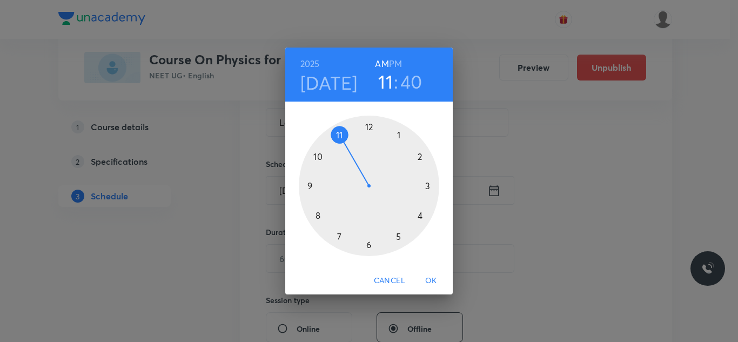
click at [429, 279] on span "OK" at bounding box center [431, 280] width 26 height 13
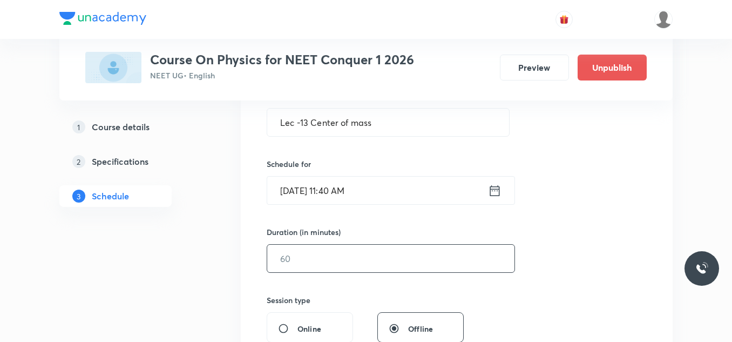
scroll to position [270, 0]
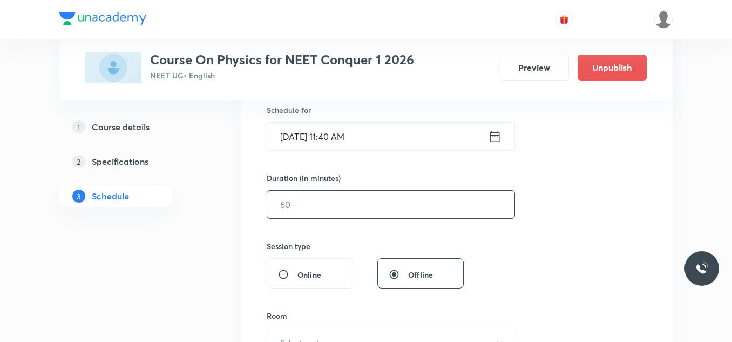
click at [357, 202] on input "text" at bounding box center [390, 205] width 247 height 28
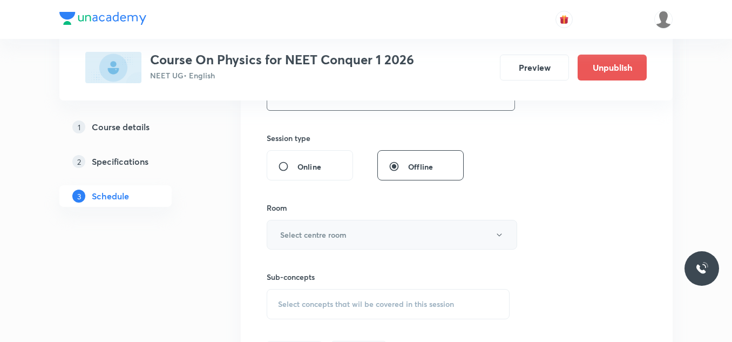
type input "70"
click at [354, 234] on button "Select centre room" at bounding box center [392, 235] width 251 height 30
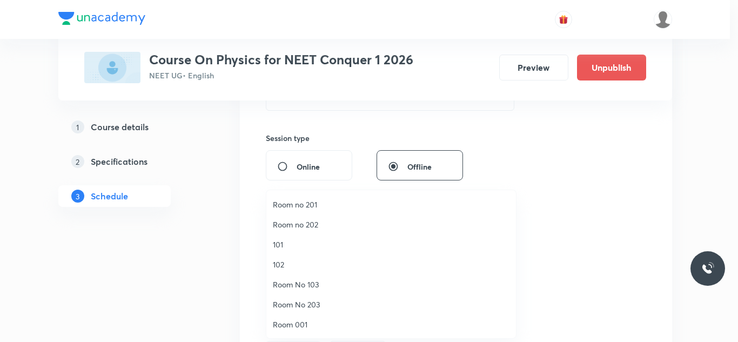
click at [302, 242] on span "101" at bounding box center [391, 244] width 236 height 11
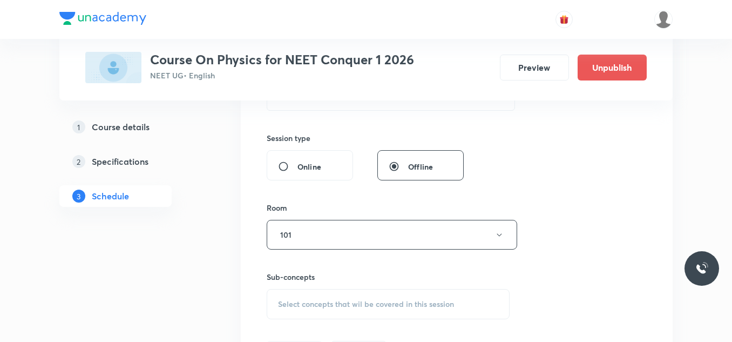
click at [244, 255] on div "Session 67 Live class Session title 22/99 Lec -13 Center of mass ​ Schedule for…" at bounding box center [457, 109] width 432 height 542
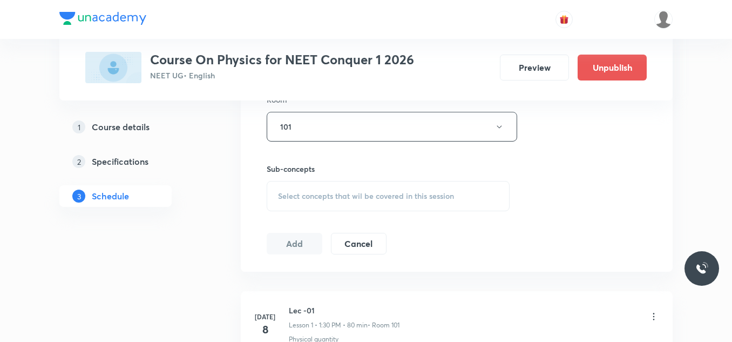
click at [328, 194] on span "Select concepts that wil be covered in this session" at bounding box center [366, 196] width 176 height 9
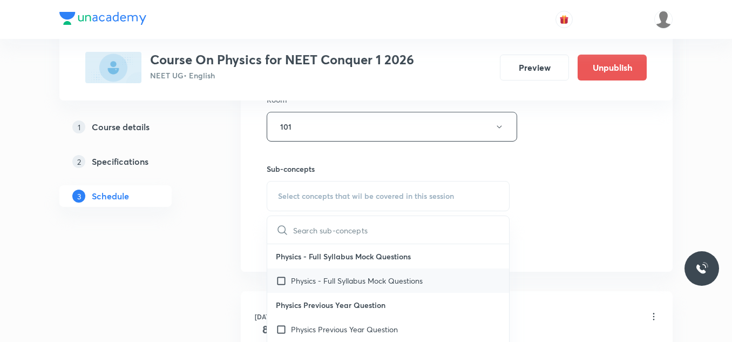
click at [281, 281] on input "checkbox" at bounding box center [283, 280] width 15 height 11
checkbox input "true"
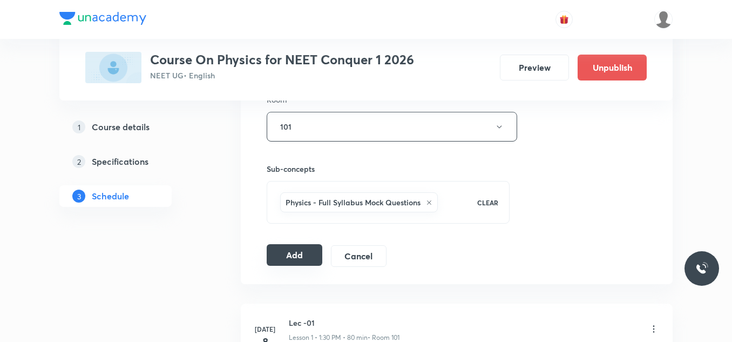
click at [281, 253] on button "Add" at bounding box center [295, 255] width 56 height 22
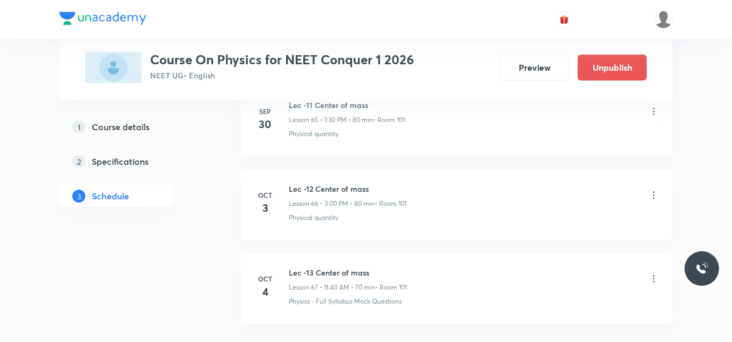
scroll to position [5635, 0]
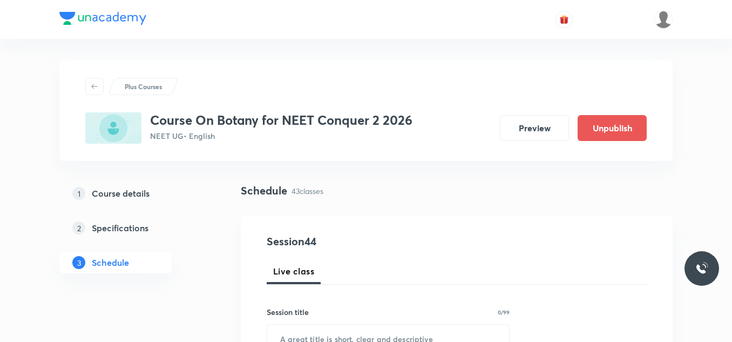
scroll to position [4122, 0]
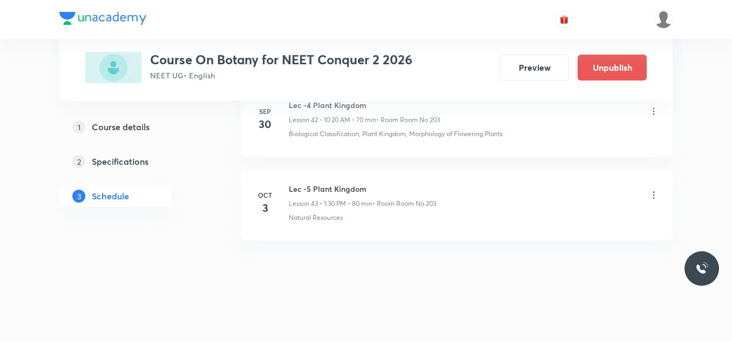
click at [333, 186] on h6 "Lec -5 Plant Kingdom" at bounding box center [362, 188] width 147 height 11
copy h6 "Lec -5 Plant Kingdom"
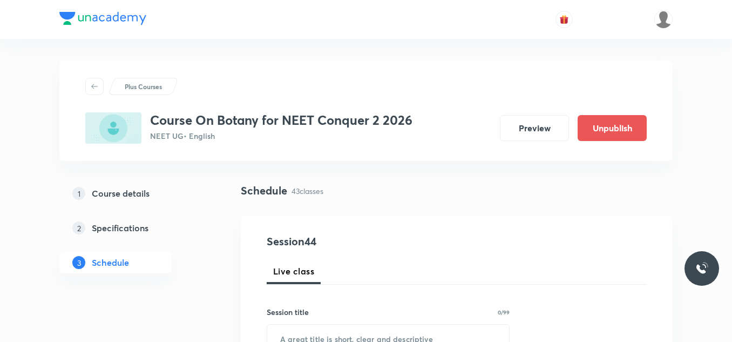
scroll to position [108, 0]
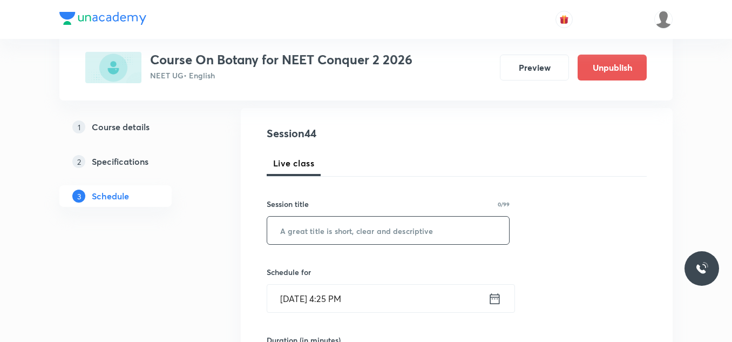
click at [336, 220] on input "text" at bounding box center [388, 231] width 242 height 28
paste input "Lec -5 Plant Kingdom"
click at [305, 232] on input "Lec -5 Plant Kingdom" at bounding box center [388, 231] width 242 height 28
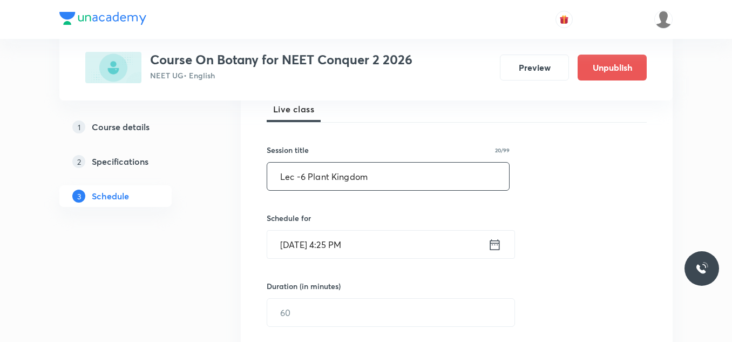
type input "Lec -6 Plant Kingdom"
click at [496, 244] on icon at bounding box center [494, 244] width 13 height 15
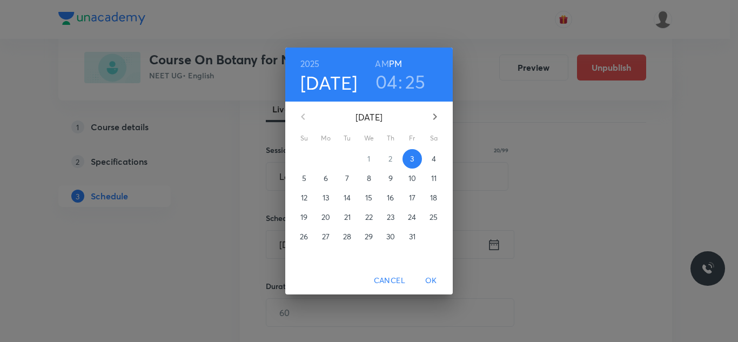
click at [395, 85] on h3 "04" at bounding box center [386, 81] width 22 height 23
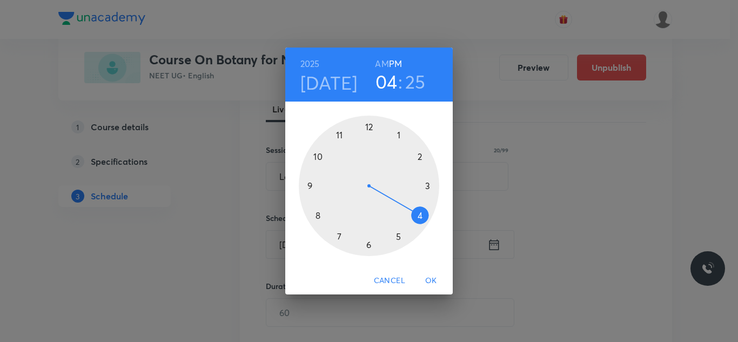
click at [340, 135] on div at bounding box center [369, 186] width 140 height 140
click at [318, 217] on div at bounding box center [369, 186] width 140 height 140
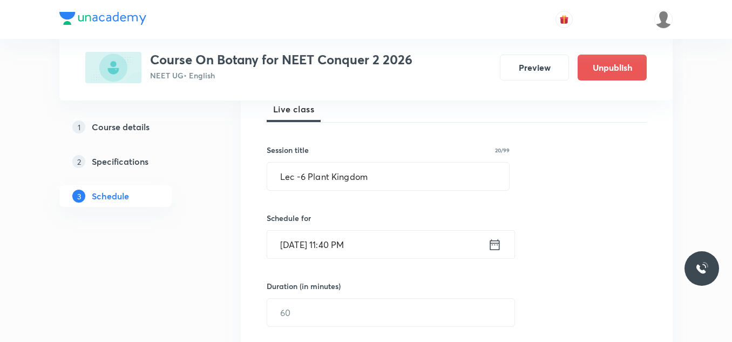
click at [490, 247] on icon at bounding box center [495, 244] width 10 height 11
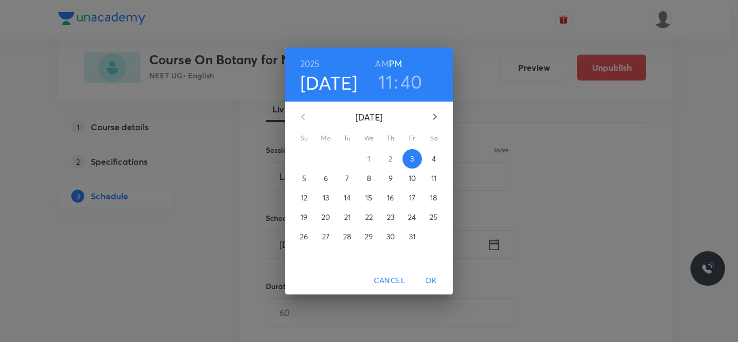
click at [387, 64] on h6 "AM" at bounding box center [381, 63] width 13 height 15
click at [434, 158] on p "4" at bounding box center [433, 158] width 4 height 11
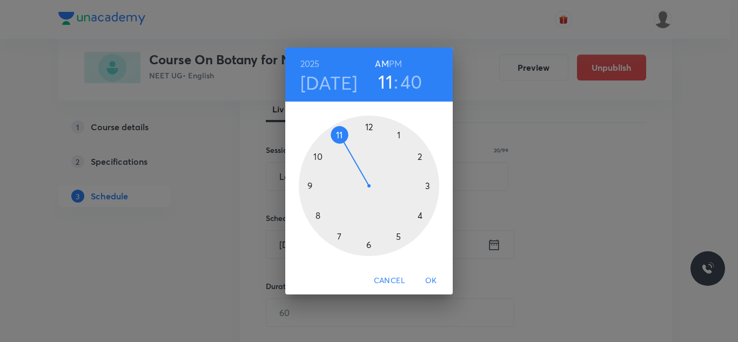
click at [545, 180] on div "2025 Oct 4 11 : 40 AM PM 1 2 3 4 5 6 7 8 9 10 11 12 Cancel OK" at bounding box center [369, 171] width 738 height 342
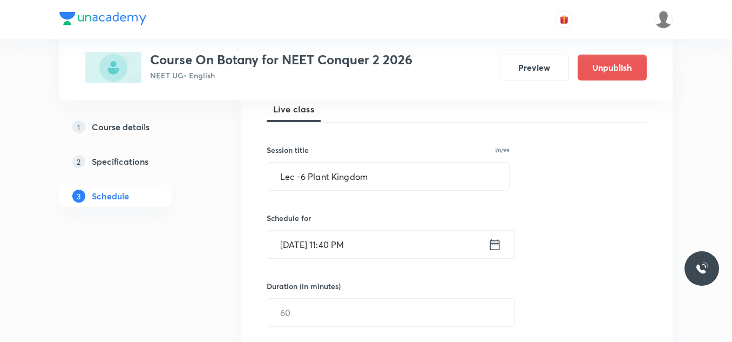
scroll to position [270, 0]
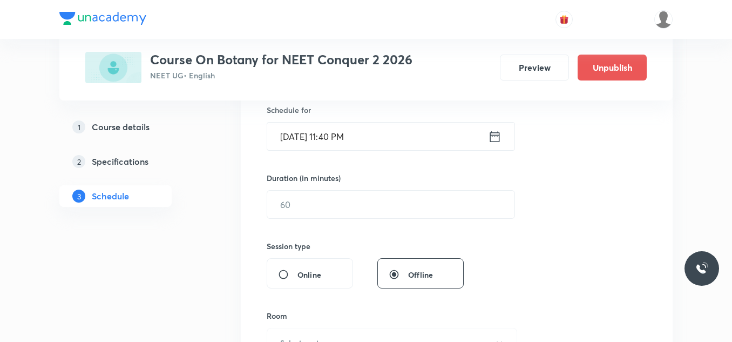
click at [499, 133] on icon at bounding box center [494, 136] width 13 height 15
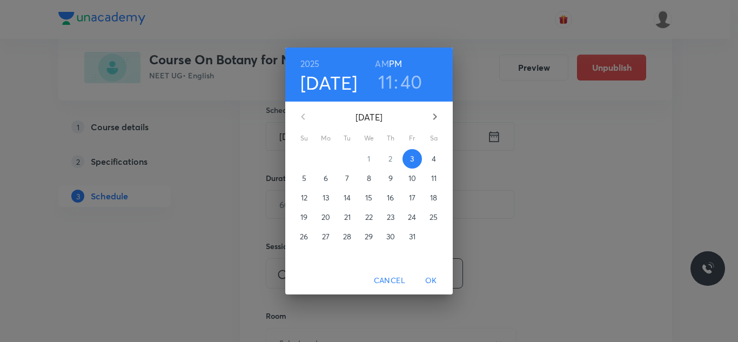
click at [434, 155] on p "4" at bounding box center [433, 158] width 4 height 11
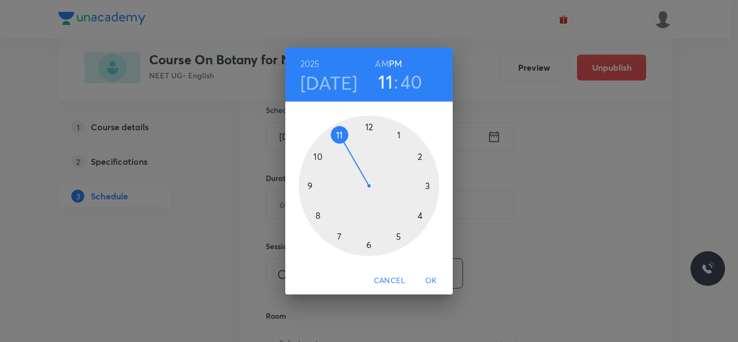
click at [428, 283] on span "OK" at bounding box center [431, 280] width 26 height 13
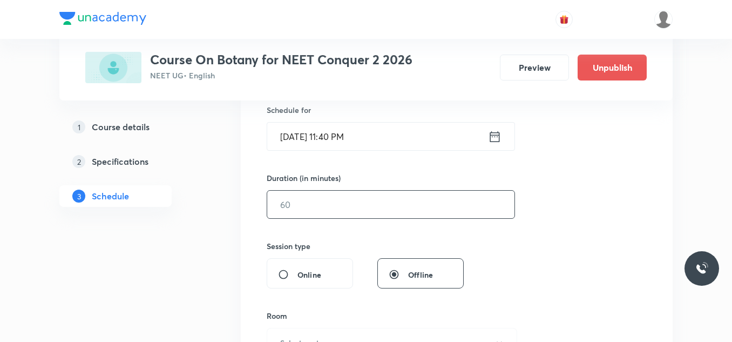
click at [352, 198] on input "text" at bounding box center [390, 205] width 247 height 28
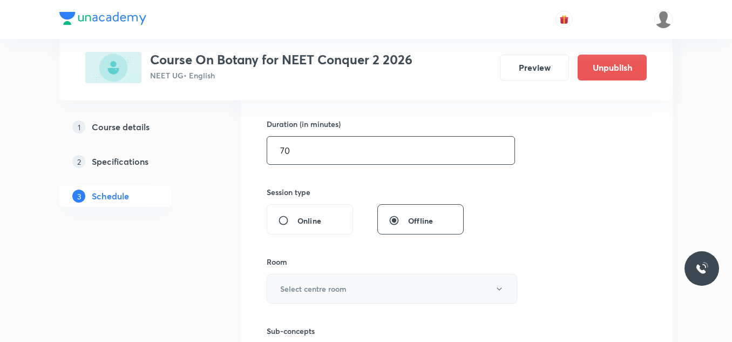
type input "70"
click at [324, 287] on h6 "Select centre room" at bounding box center [313, 288] width 66 height 11
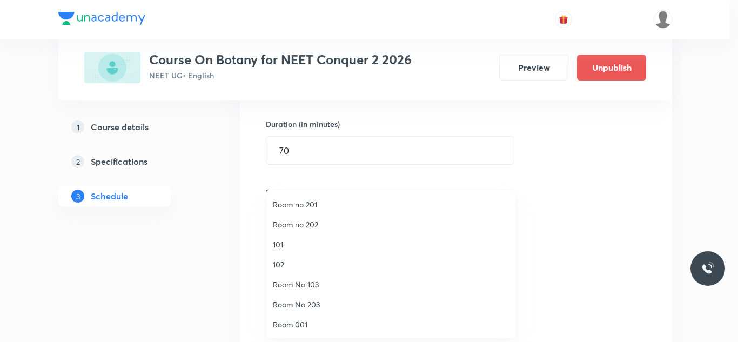
click at [315, 311] on li "Room No 203" at bounding box center [390, 304] width 249 height 20
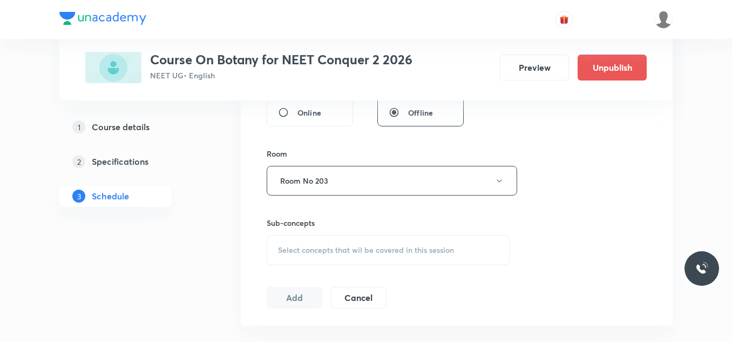
click at [336, 246] on span "Select concepts that wil be covered in this session" at bounding box center [366, 250] width 176 height 9
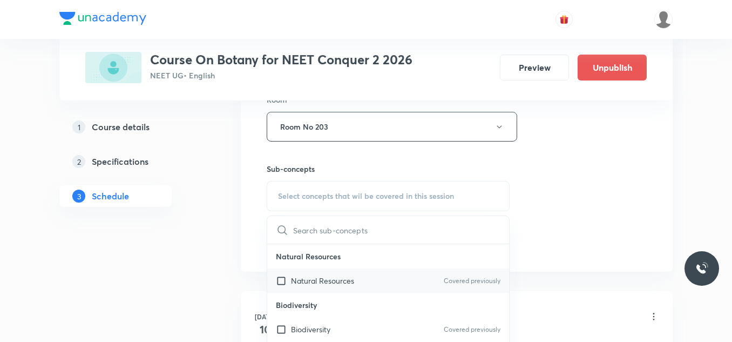
click at [284, 278] on input "checkbox" at bounding box center [283, 280] width 15 height 11
checkbox input "true"
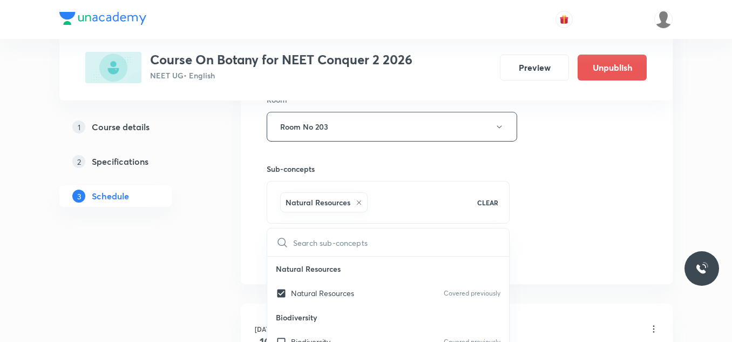
click at [626, 209] on div "Session 44 Live class Session title 20/99 Lec -6 Plant Kingdom ​ Schedule for O…" at bounding box center [457, 6] width 380 height 519
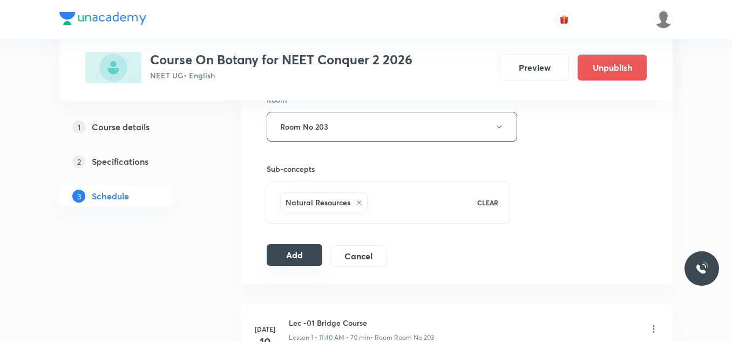
click at [299, 258] on button "Add" at bounding box center [295, 255] width 56 height 22
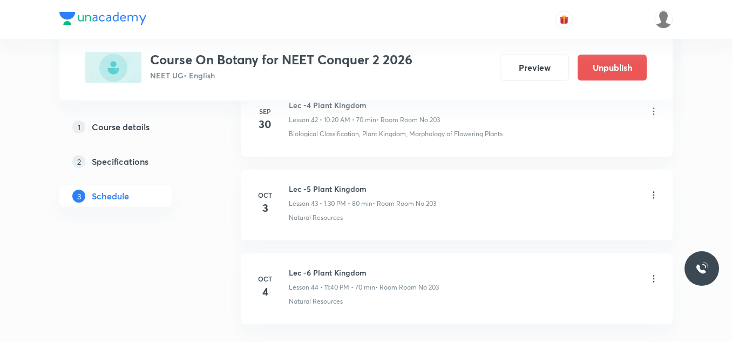
scroll to position [3710, 0]
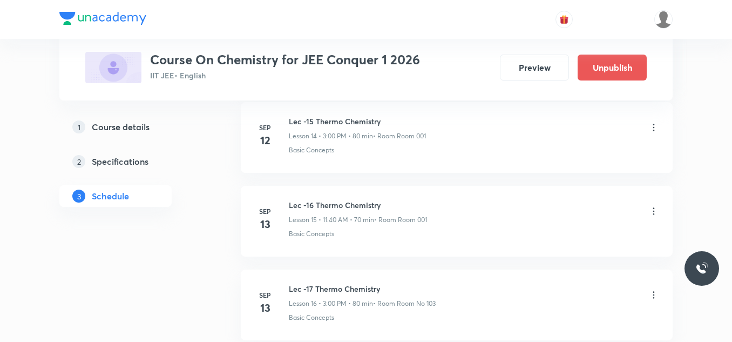
scroll to position [2867, 0]
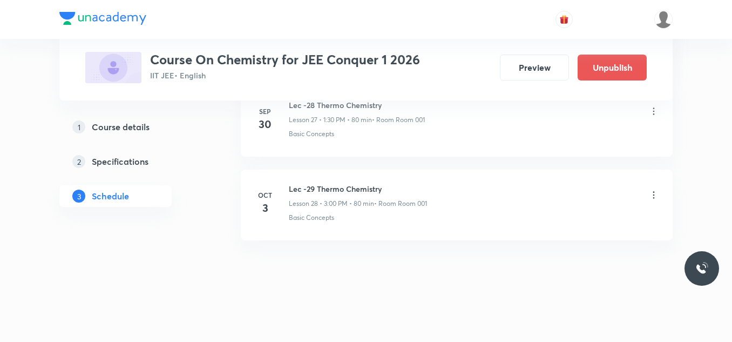
click at [317, 192] on h6 "Lec -29 Thermo Chemistry" at bounding box center [358, 188] width 138 height 11
click at [323, 185] on h6 "Lec -29 Thermo Chemistry" at bounding box center [358, 188] width 138 height 11
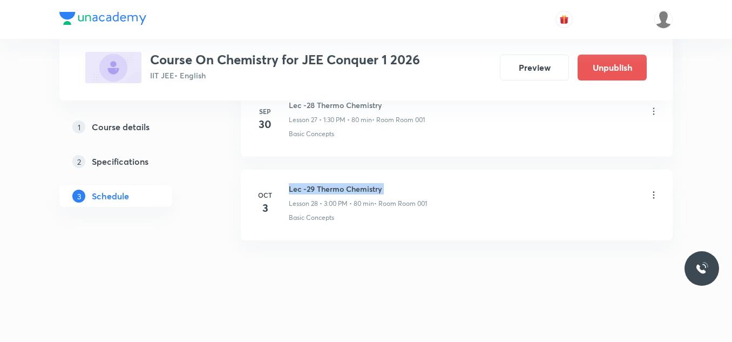
click at [323, 185] on h6 "Lec -29 Thermo Chemistry" at bounding box center [358, 188] width 138 height 11
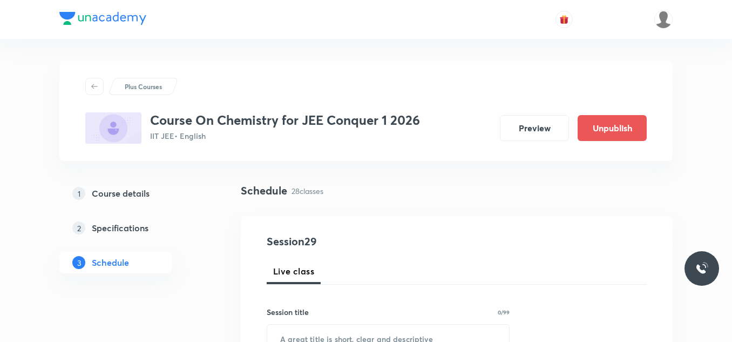
scroll to position [162, 0]
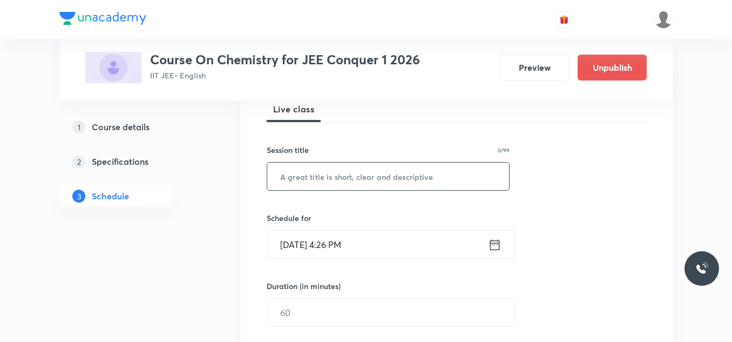
click at [332, 179] on input "text" at bounding box center [388, 177] width 242 height 28
paste input "Lec -29 Thermo Chemistry"
click at [310, 177] on input "Lec -29 Thermo Chemistry" at bounding box center [388, 177] width 242 height 28
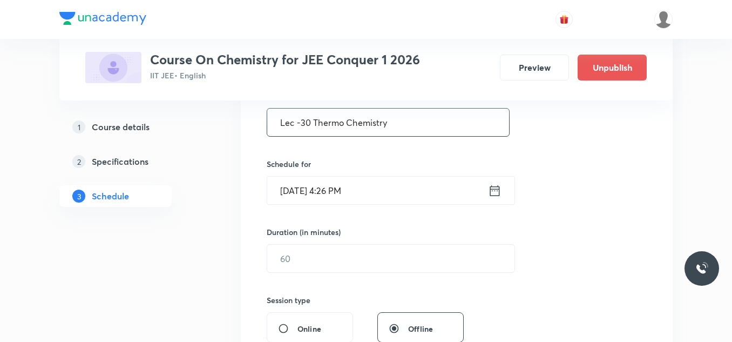
type input "Lec -30 Thermo Chemistry"
click at [496, 184] on icon at bounding box center [494, 190] width 13 height 15
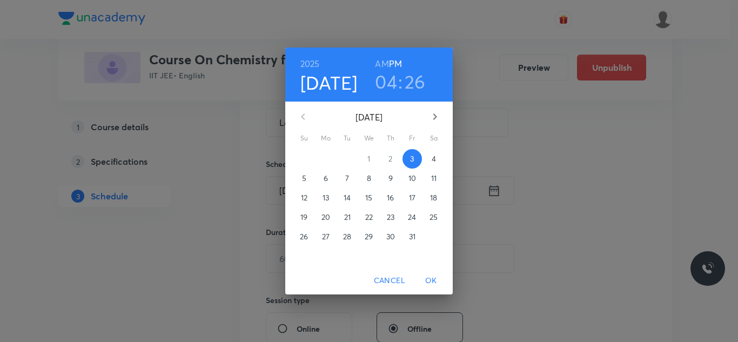
click at [431, 158] on p "4" at bounding box center [433, 158] width 4 height 11
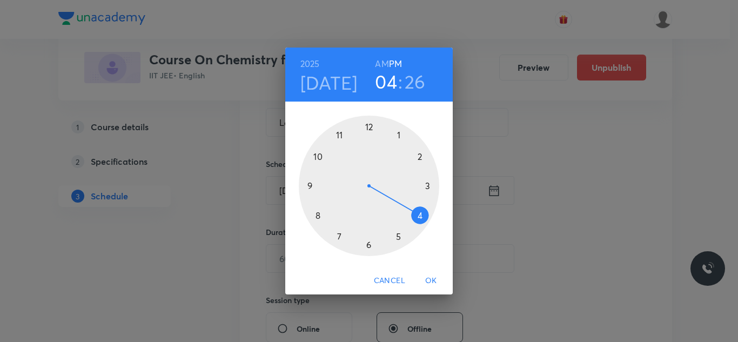
click at [340, 134] on div at bounding box center [369, 186] width 140 height 140
click at [320, 214] on div at bounding box center [369, 186] width 140 height 140
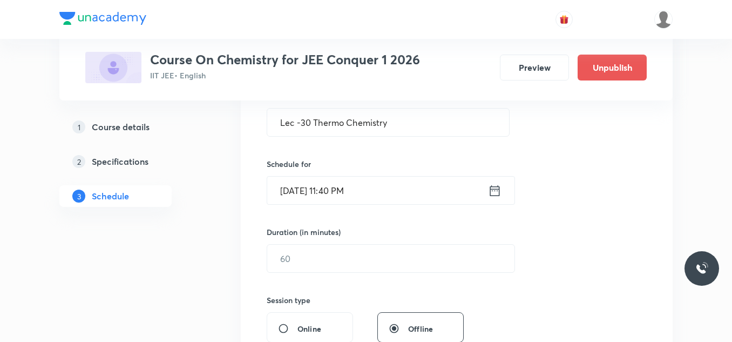
click at [493, 186] on icon at bounding box center [494, 190] width 13 height 15
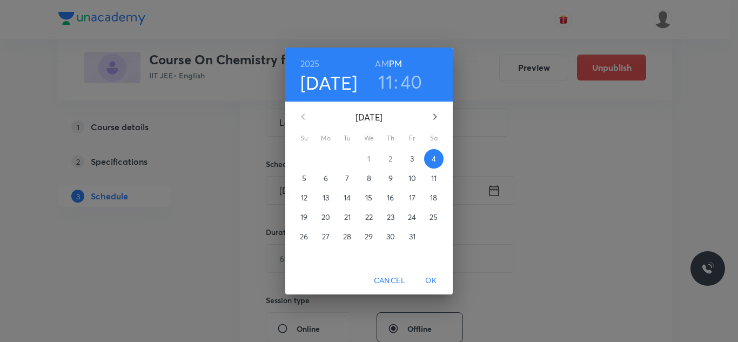
click at [382, 62] on h6 "AM" at bounding box center [381, 63] width 13 height 15
click at [517, 181] on div "2025 Oct 4 11 : 40 AM PM October 2025 Su Mo Tu We Th Fr Sa 28 29 30 1 2 3 4 5 6…" at bounding box center [369, 171] width 738 height 342
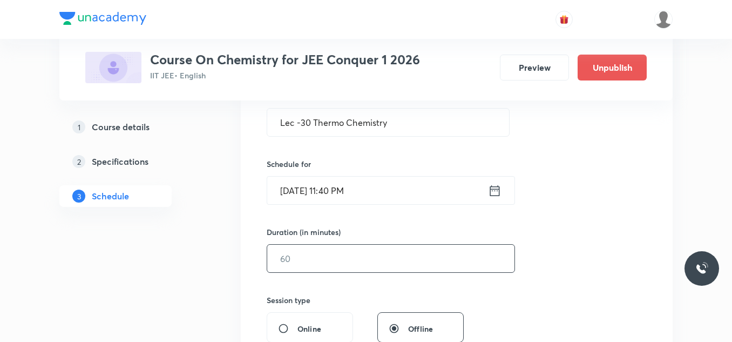
click at [310, 261] on input "text" at bounding box center [390, 259] width 247 height 28
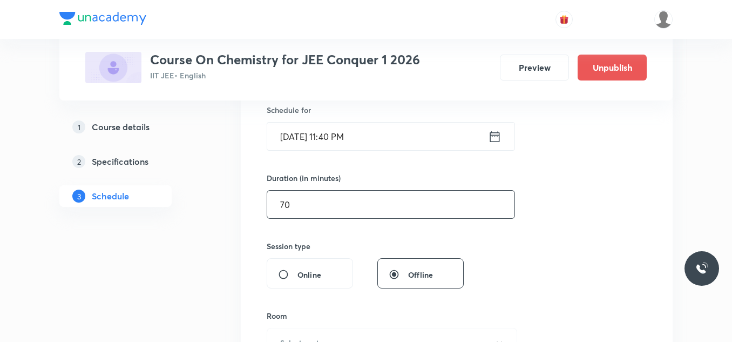
scroll to position [324, 0]
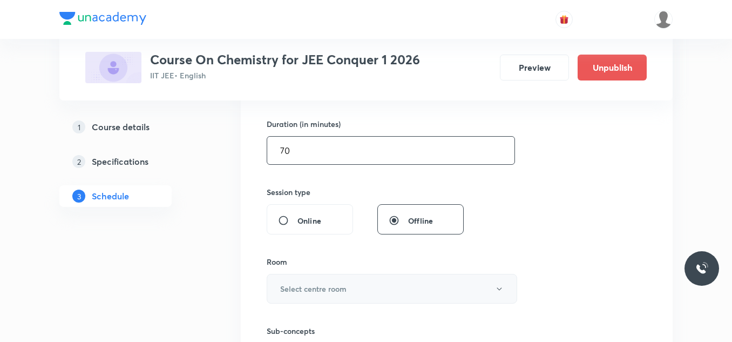
type input "70"
click at [332, 287] on h6 "Select centre room" at bounding box center [313, 288] width 66 height 11
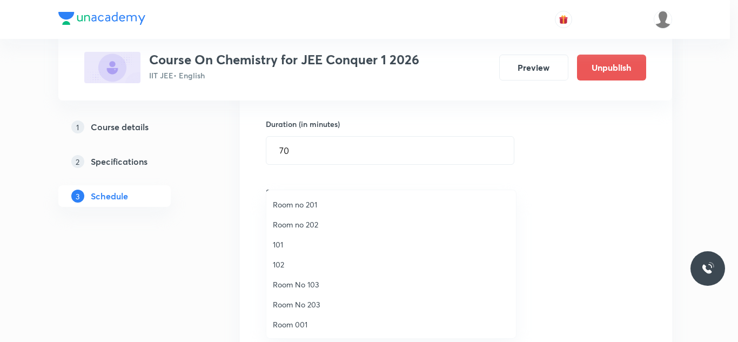
click at [310, 327] on span "Room 001" at bounding box center [391, 324] width 236 height 11
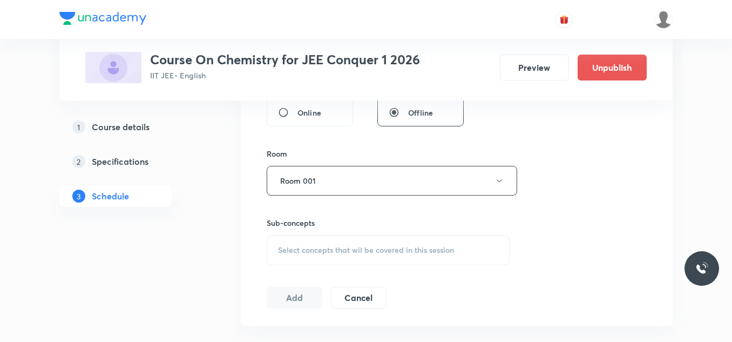
click at [338, 243] on div "Select concepts that wil be covered in this session" at bounding box center [388, 250] width 243 height 30
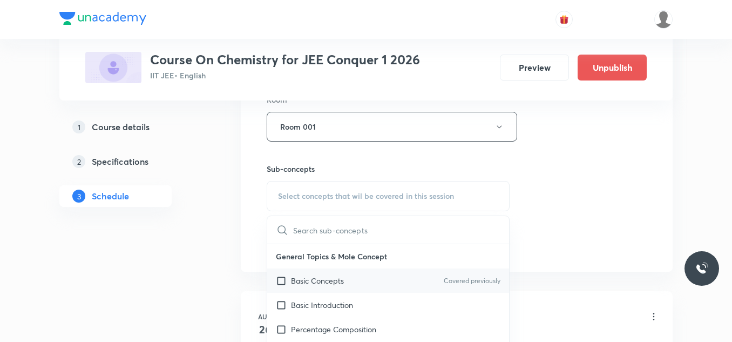
scroll to position [540, 0]
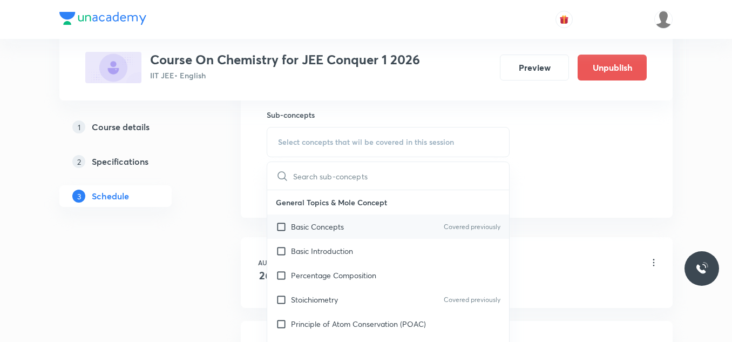
click at [288, 225] on input "checkbox" at bounding box center [283, 226] width 15 height 11
checkbox input "true"
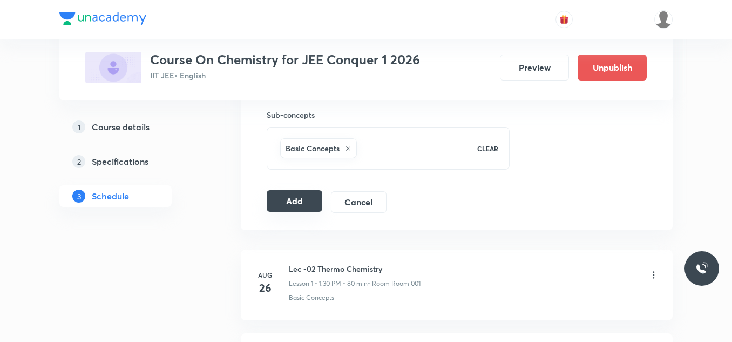
click at [303, 199] on button "Add" at bounding box center [295, 201] width 56 height 22
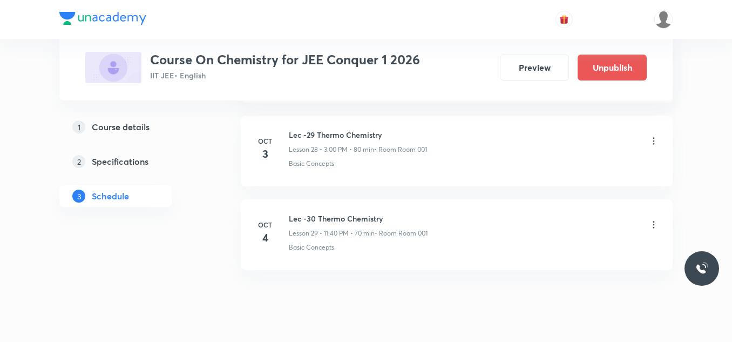
scroll to position [2454, 0]
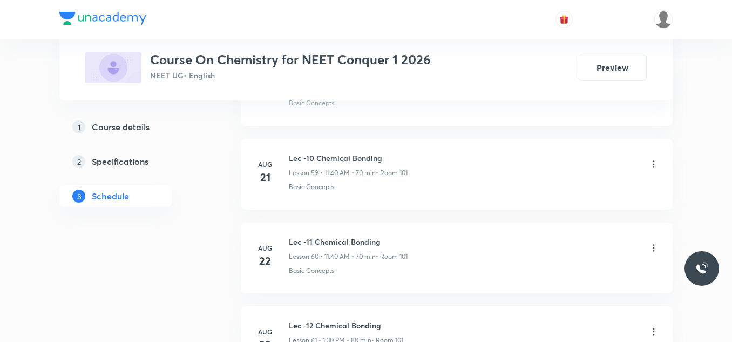
scroll to position [7302, 0]
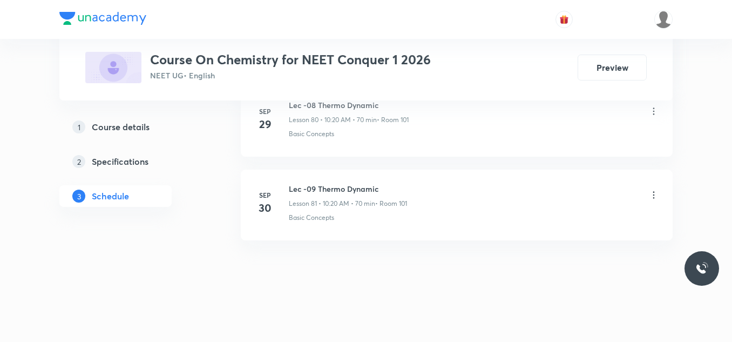
click at [376, 190] on h6 "Lec -09 Thermo Dynamic" at bounding box center [348, 188] width 118 height 11
click at [373, 190] on h6 "Lec -09 Thermo Dynamic" at bounding box center [348, 188] width 118 height 11
copy h6 "Lec -09 Thermo Dynamic"
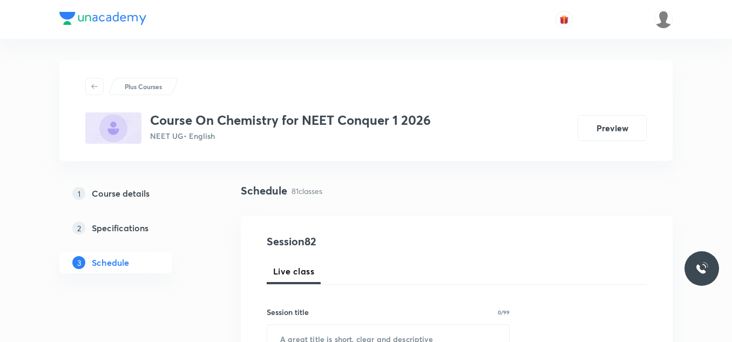
scroll to position [54, 0]
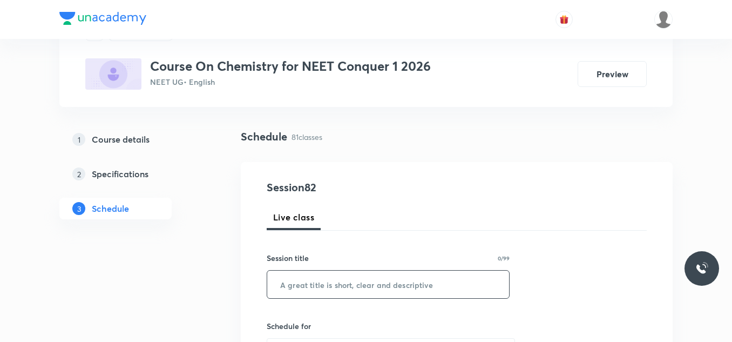
click at [320, 282] on input "text" at bounding box center [388, 284] width 242 height 28
paste input "Lec -09 Thermo Dynamic"
click at [310, 285] on input "Lec -09 Thermo Dynamic" at bounding box center [388, 284] width 242 height 28
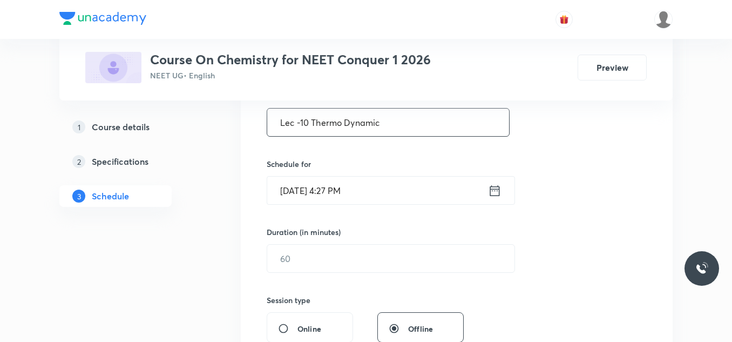
type input "Lec -10 Thermo Dynamic"
click at [496, 192] on icon at bounding box center [494, 190] width 13 height 15
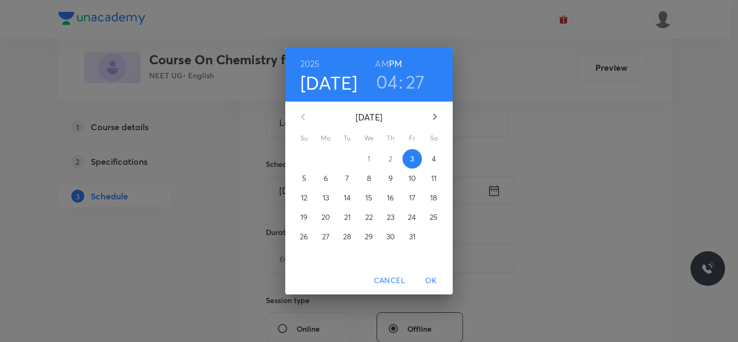
click at [434, 155] on p "4" at bounding box center [433, 158] width 4 height 11
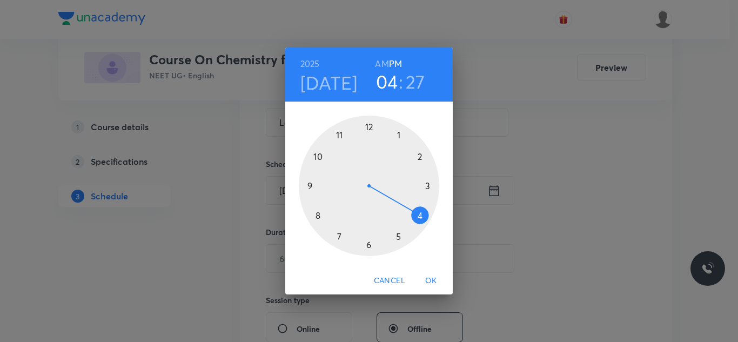
click at [398, 136] on div at bounding box center [369, 186] width 140 height 140
click at [368, 245] on div at bounding box center [369, 186] width 140 height 140
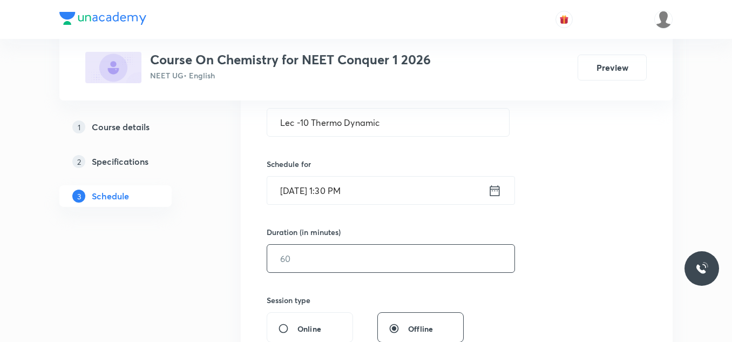
click at [362, 265] on input "text" at bounding box center [390, 259] width 247 height 28
click at [374, 260] on input "text" at bounding box center [390, 259] width 247 height 28
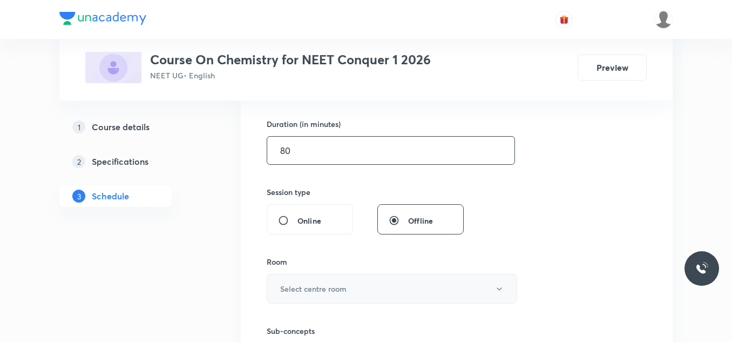
scroll to position [378, 0]
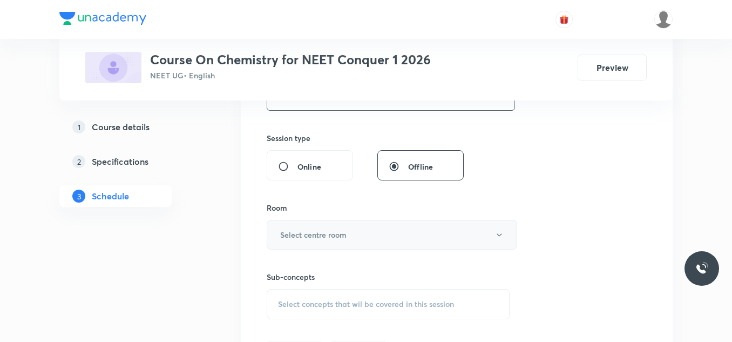
type input "80"
click at [354, 241] on button "Select centre room" at bounding box center [392, 235] width 251 height 30
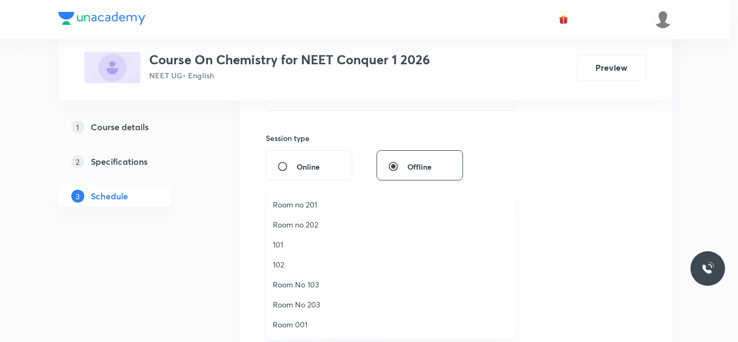
click at [286, 237] on li "101" at bounding box center [390, 244] width 249 height 20
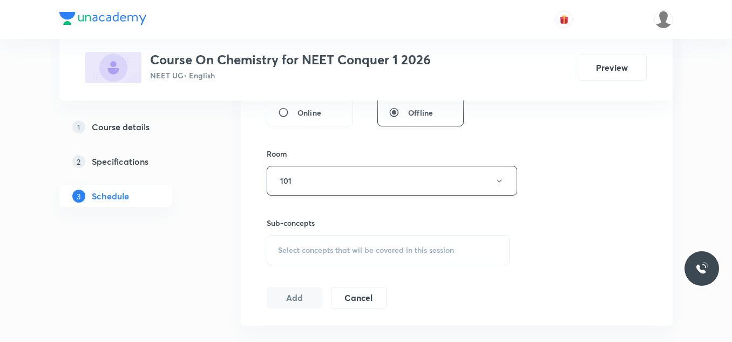
click at [355, 246] on span "Select concepts that wil be covered in this session" at bounding box center [366, 250] width 176 height 9
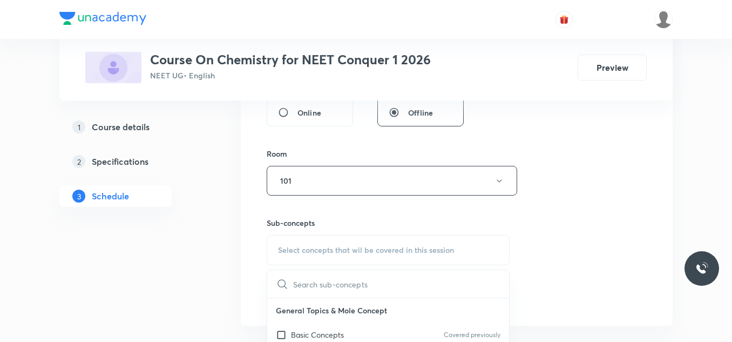
scroll to position [540, 0]
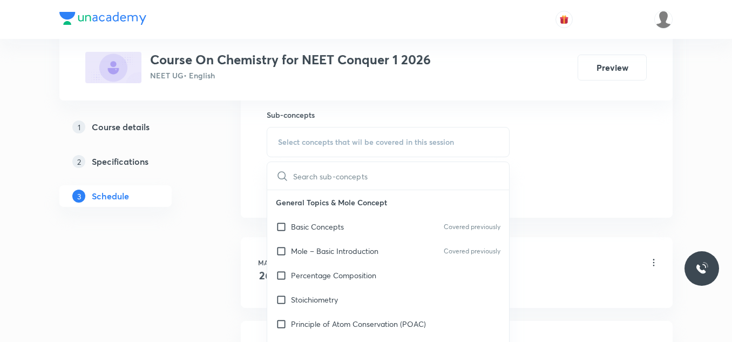
click at [283, 229] on input "checkbox" at bounding box center [283, 226] width 15 height 11
checkbox input "true"
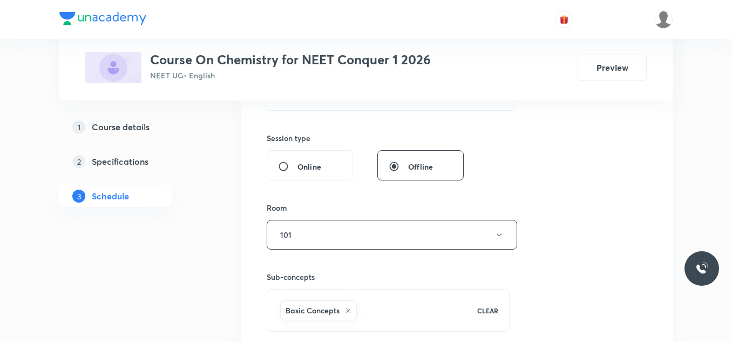
scroll to position [486, 0]
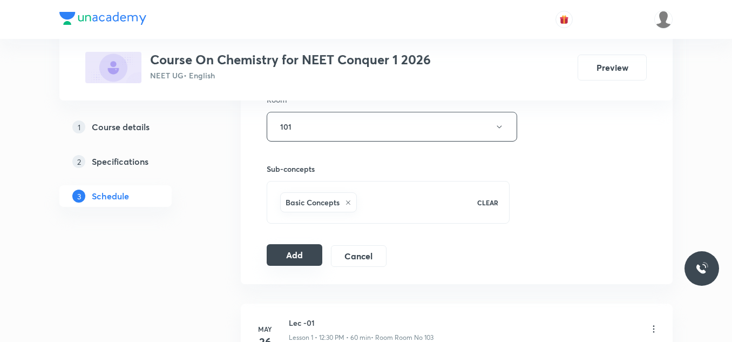
click at [288, 251] on button "Add" at bounding box center [295, 255] width 56 height 22
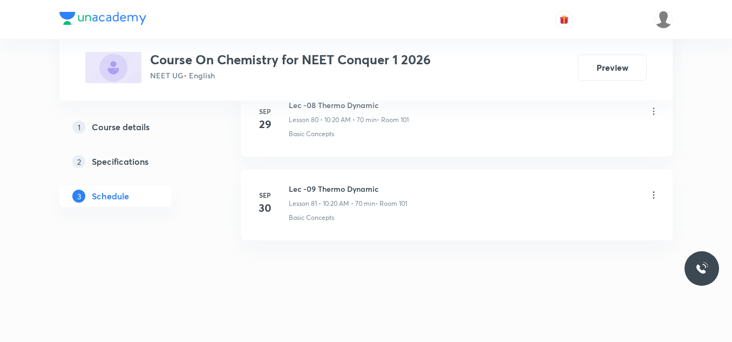
scroll to position [6890, 0]
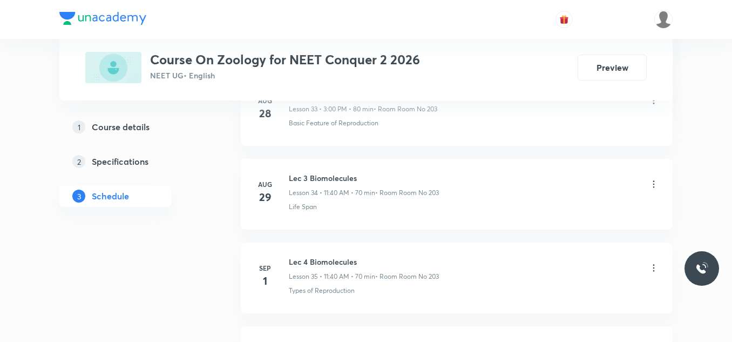
scroll to position [5127, 0]
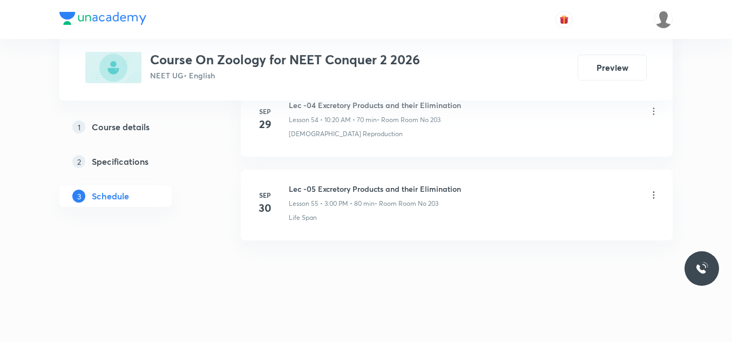
click at [409, 190] on h6 "Lec -05 Excretory Products and their Elimination" at bounding box center [375, 188] width 172 height 11
copy h6 "Lec -05 Excretory Products and their Elimination"
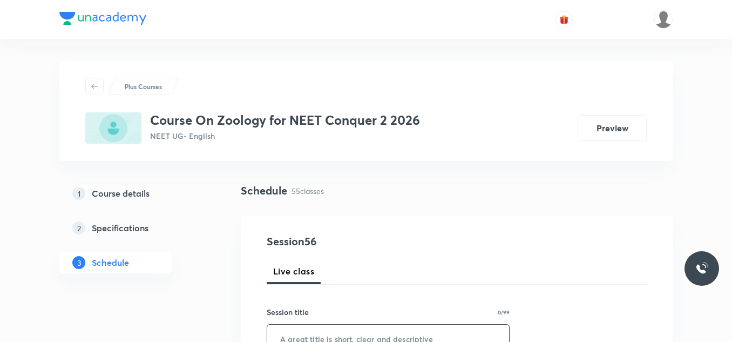
scroll to position [108, 0]
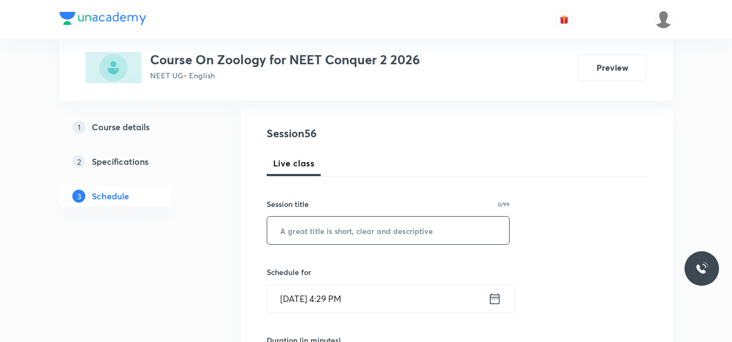
click at [336, 239] on input "text" at bounding box center [388, 231] width 242 height 28
paste input "Lec -05 Excretory Products and their Elimination"
click at [315, 233] on input "Lec -05 Excretory Products and their Elimination" at bounding box center [388, 231] width 242 height 28
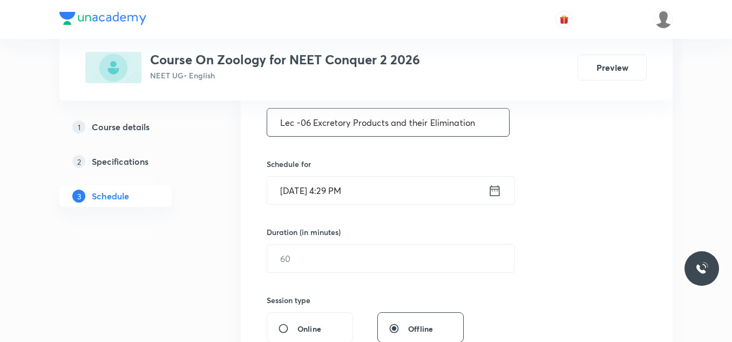
type input "Lec -06 Excretory Products and their Elimination"
click at [498, 190] on icon at bounding box center [494, 190] width 13 height 15
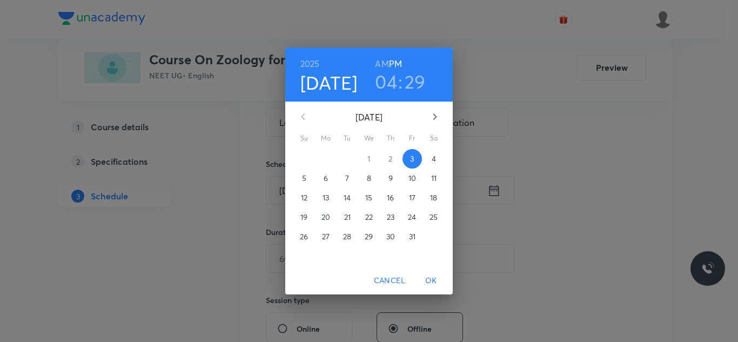
click at [389, 74] on h3 "04" at bounding box center [386, 81] width 22 height 23
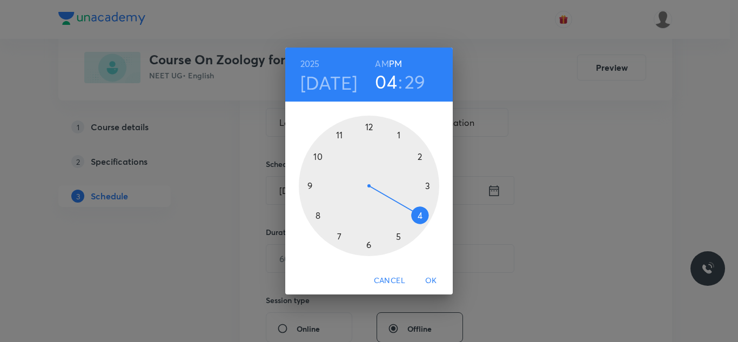
click at [396, 136] on div at bounding box center [369, 186] width 140 height 140
click at [369, 245] on div at bounding box center [369, 186] width 140 height 140
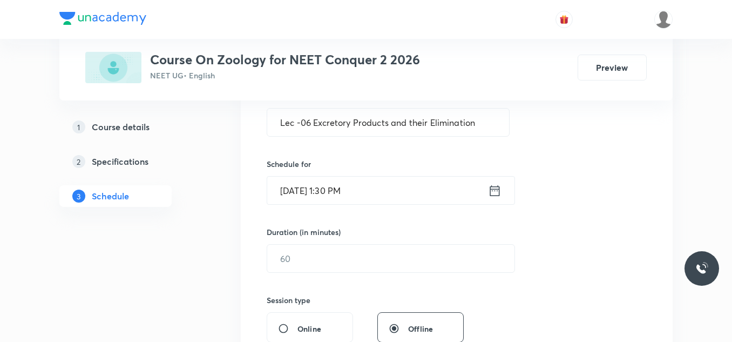
click at [494, 195] on icon at bounding box center [495, 190] width 10 height 11
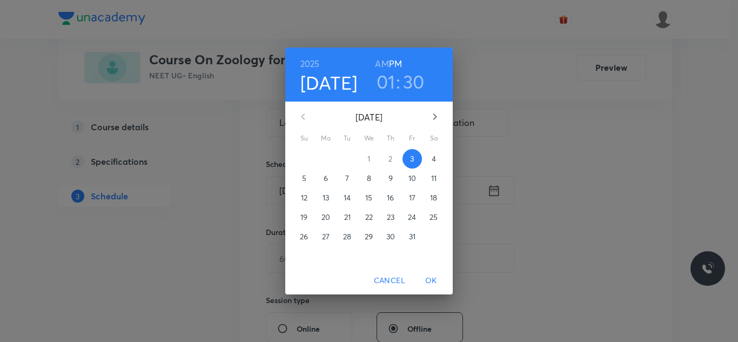
click at [433, 157] on p "4" at bounding box center [433, 158] width 4 height 11
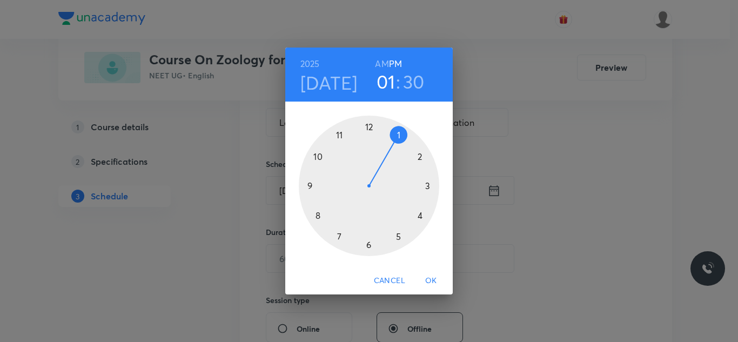
click at [424, 279] on span "OK" at bounding box center [431, 280] width 26 height 13
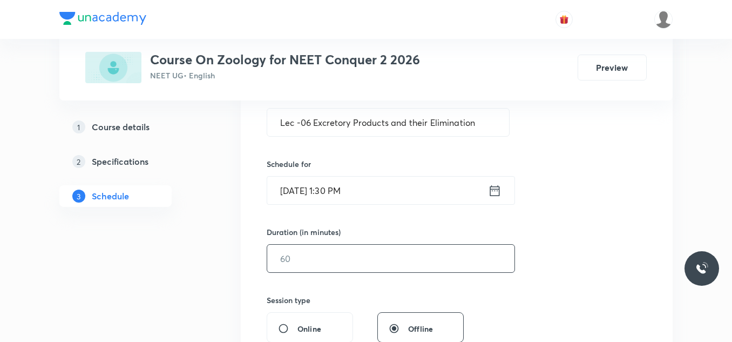
click at [357, 263] on input "text" at bounding box center [390, 259] width 247 height 28
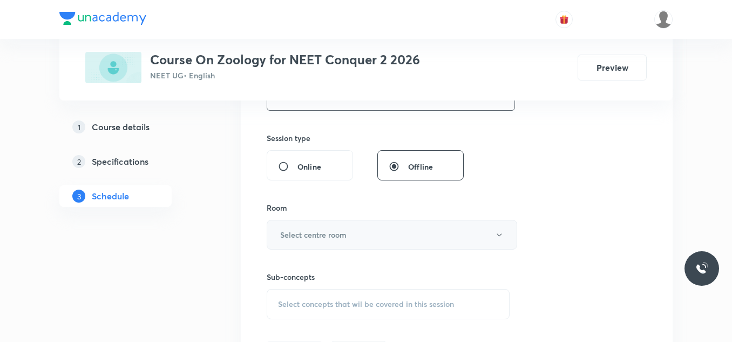
type input "80"
click at [348, 232] on button "Select centre room" at bounding box center [392, 235] width 251 height 30
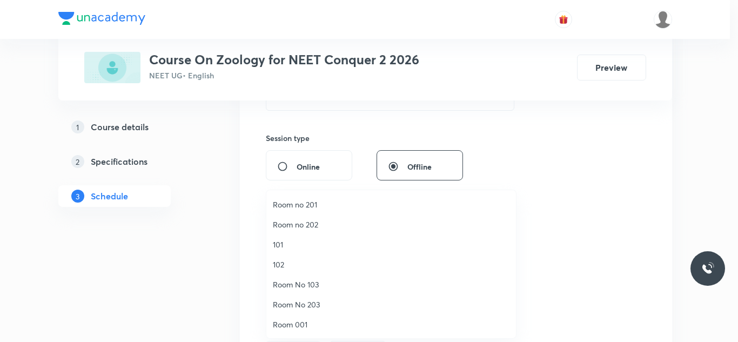
click at [317, 303] on span "Room No 203" at bounding box center [391, 304] width 236 height 11
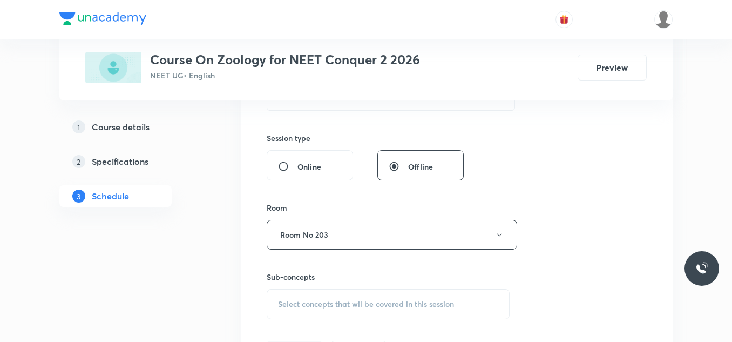
click at [313, 296] on div "Select concepts that wil be covered in this session" at bounding box center [388, 304] width 243 height 30
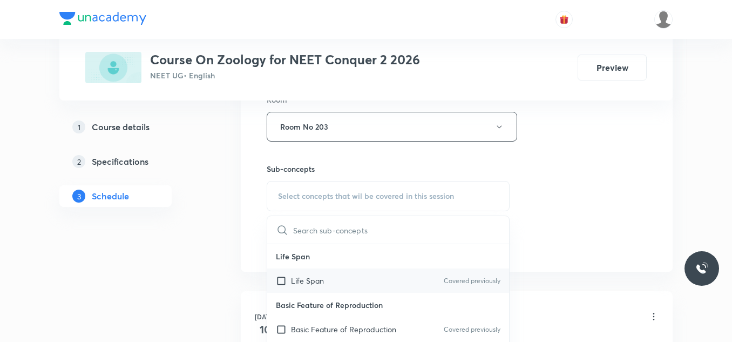
click at [309, 282] on p "Life Span" at bounding box center [307, 280] width 33 height 11
checkbox input "true"
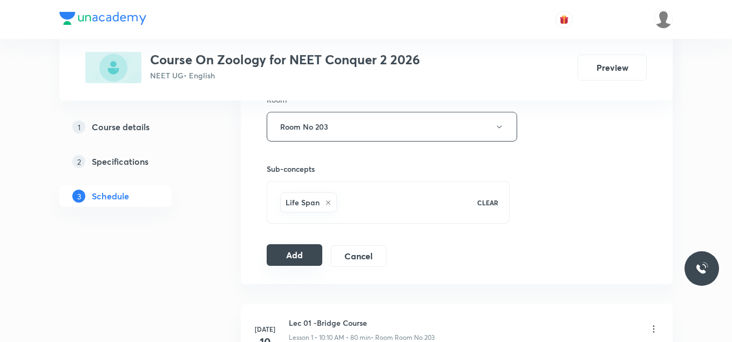
click at [295, 261] on button "Add" at bounding box center [295, 255] width 56 height 22
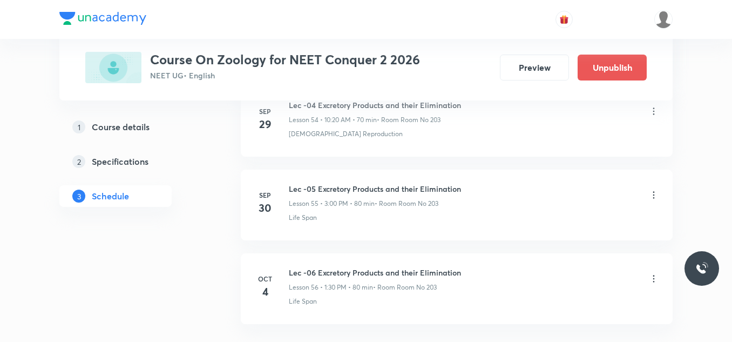
scroll to position [4714, 0]
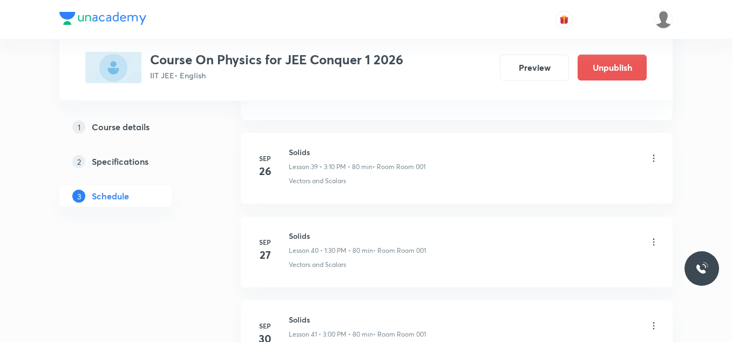
scroll to position [4039, 0]
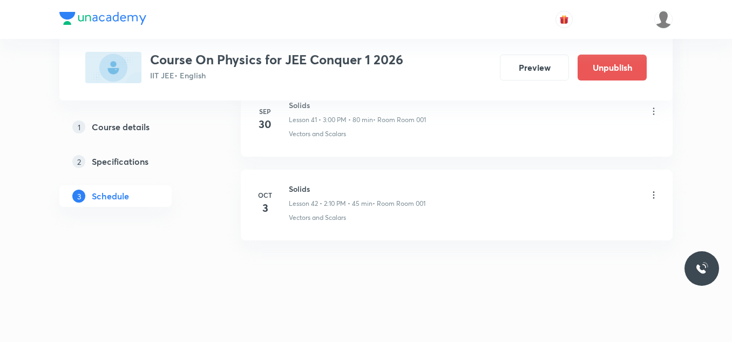
click at [305, 185] on h6 "Solids" at bounding box center [357, 188] width 137 height 11
copy h6 "Solids"
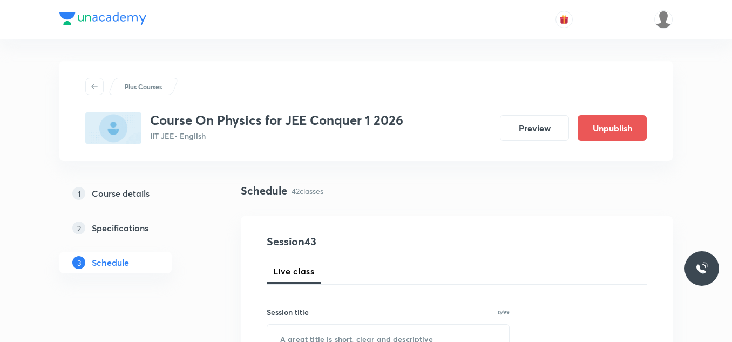
scroll to position [108, 0]
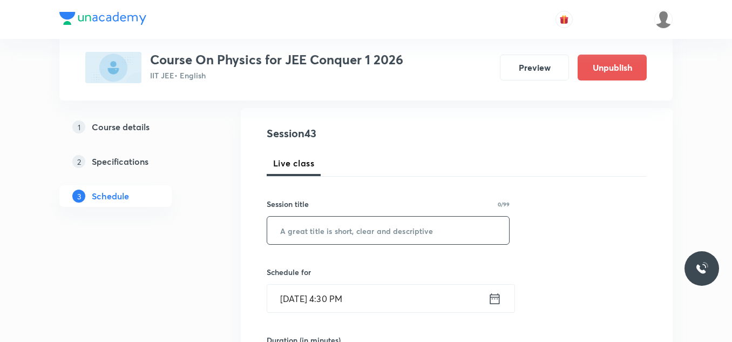
click at [366, 239] on input "text" at bounding box center [388, 231] width 242 height 28
paste input "Solids"
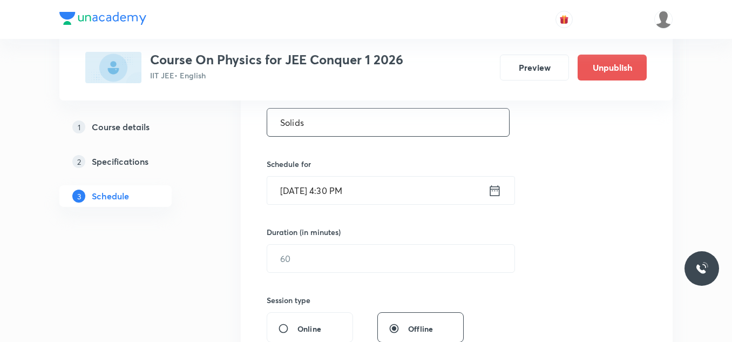
type input "Solids"
click at [502, 190] on div "Oct 3, 2025, 4:30 PM ​" at bounding box center [391, 190] width 248 height 29
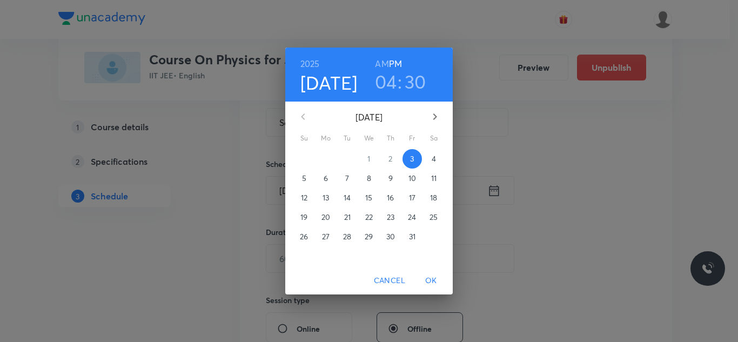
click at [427, 156] on span "4" at bounding box center [433, 158] width 19 height 11
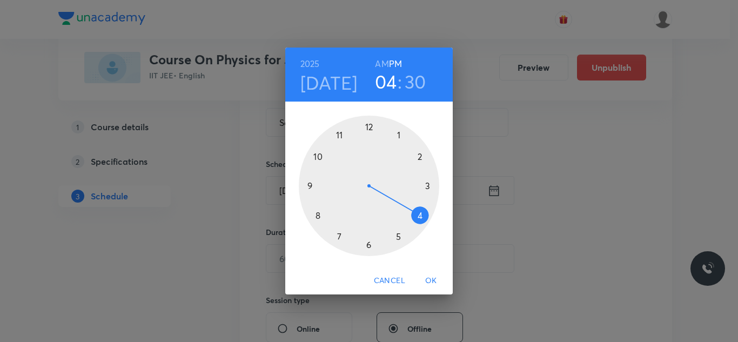
click at [388, 86] on h3 "04" at bounding box center [386, 81] width 22 height 23
click at [399, 131] on div at bounding box center [369, 186] width 140 height 140
click at [425, 282] on span "OK" at bounding box center [431, 280] width 26 height 13
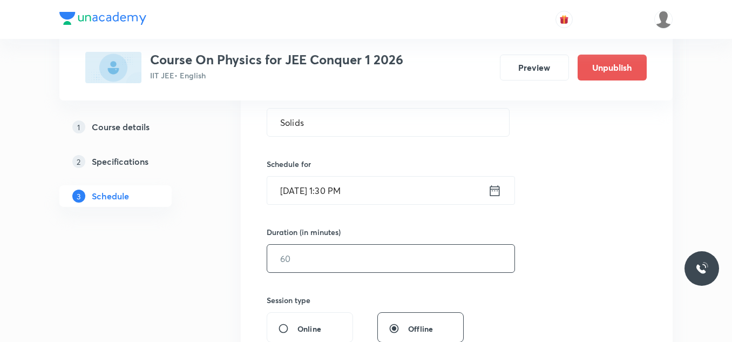
click at [382, 245] on input "text" at bounding box center [390, 259] width 247 height 28
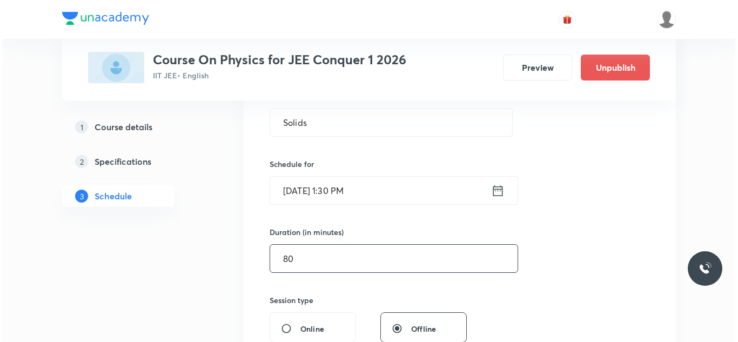
scroll to position [324, 0]
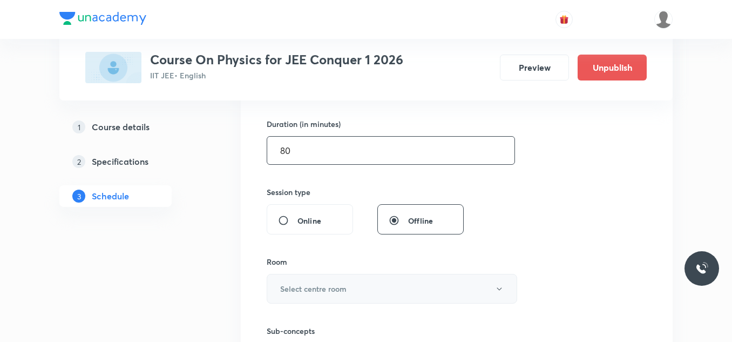
type input "80"
click at [330, 292] on h6 "Select centre room" at bounding box center [313, 288] width 66 height 11
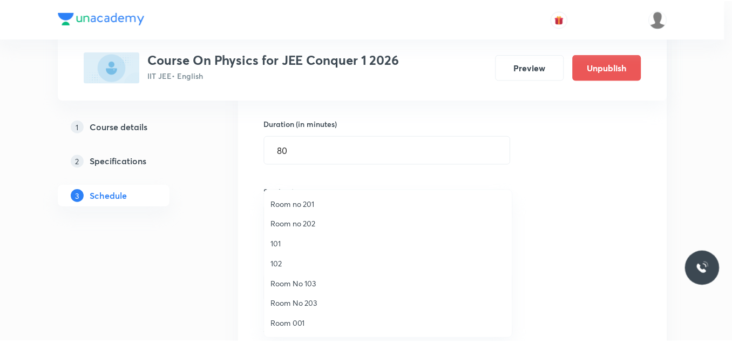
scroll to position [40, 0]
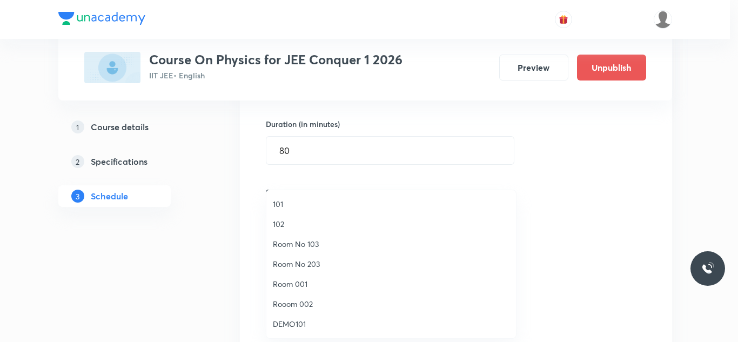
click at [310, 283] on span "Room 001" at bounding box center [391, 283] width 236 height 11
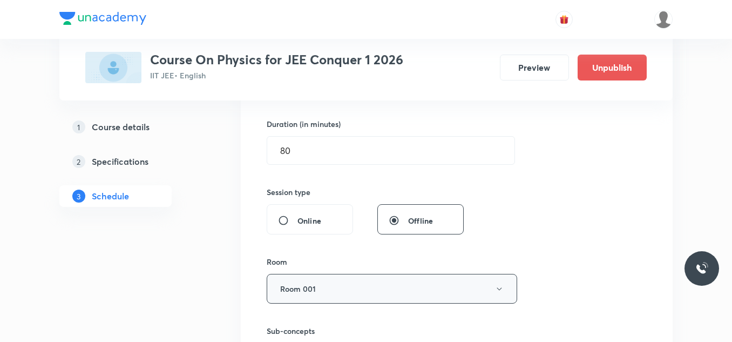
scroll to position [378, 0]
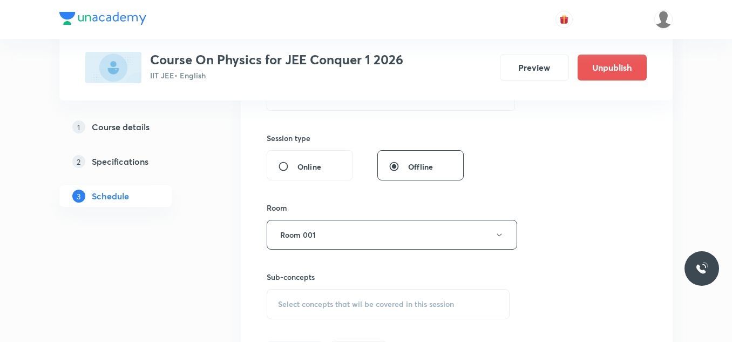
click at [316, 305] on span "Select concepts that wil be covered in this session" at bounding box center [366, 304] width 176 height 9
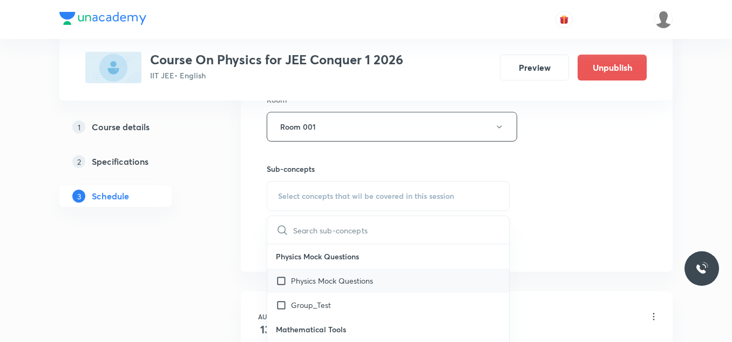
click at [310, 280] on p "Physics Mock Questions" at bounding box center [332, 280] width 82 height 11
checkbox input "true"
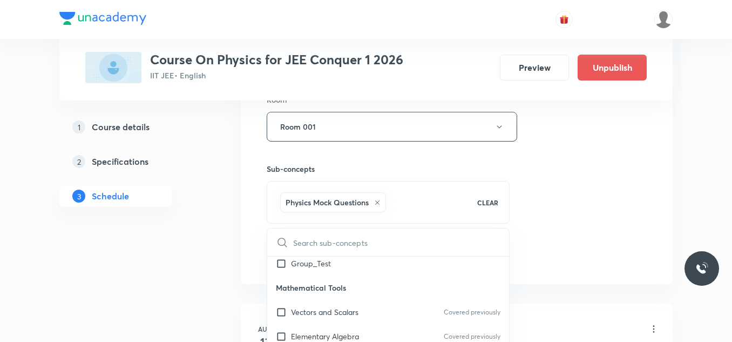
scroll to position [108, 0]
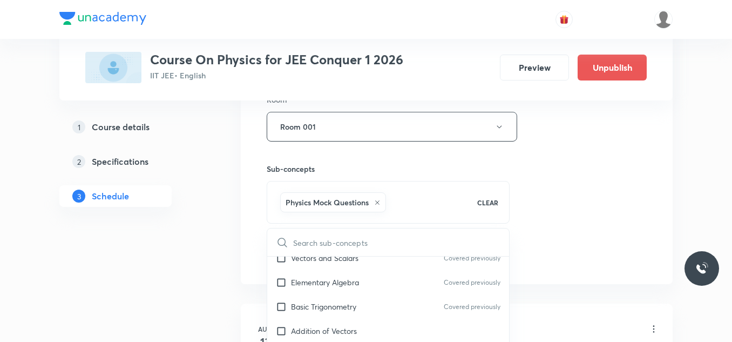
click at [284, 260] on input "checkbox" at bounding box center [283, 257] width 15 height 11
checkbox input "true"
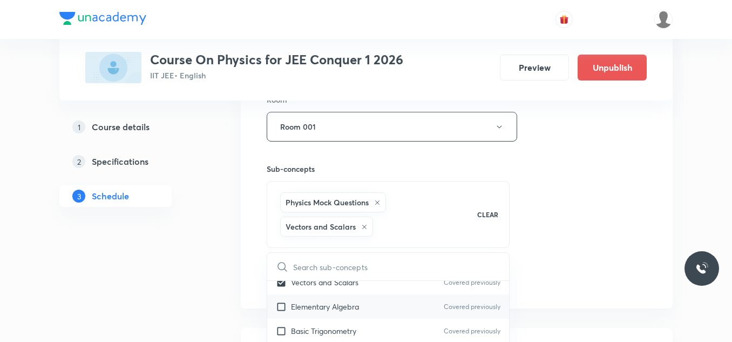
scroll to position [0, 0]
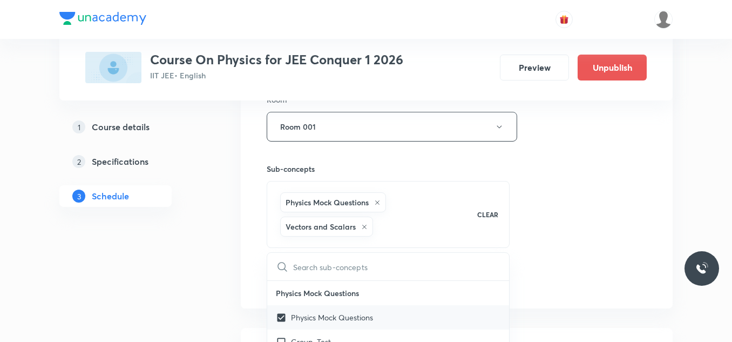
click at [278, 317] on input "checkbox" at bounding box center [283, 317] width 15 height 11
checkbox input "false"
checkbox input "true"
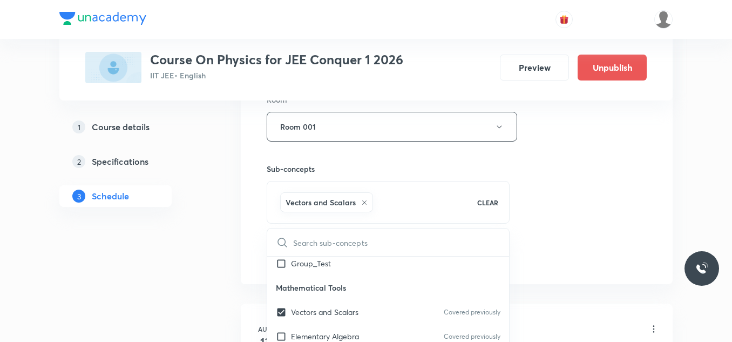
scroll to position [108, 0]
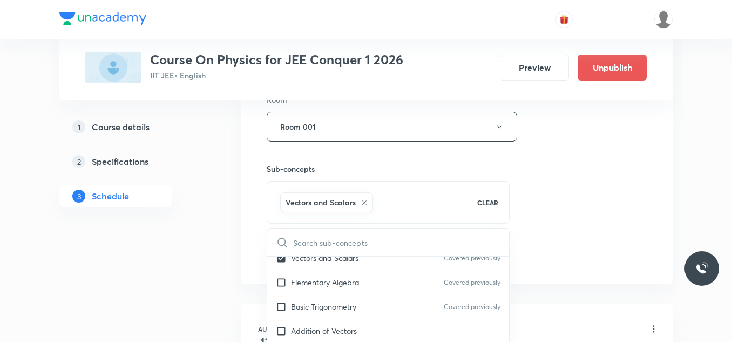
click at [565, 200] on div "Session 43 Live class Session title 6/99 Solids ​ Schedule for Oct 4, 2025, 1:3…" at bounding box center [457, 6] width 380 height 519
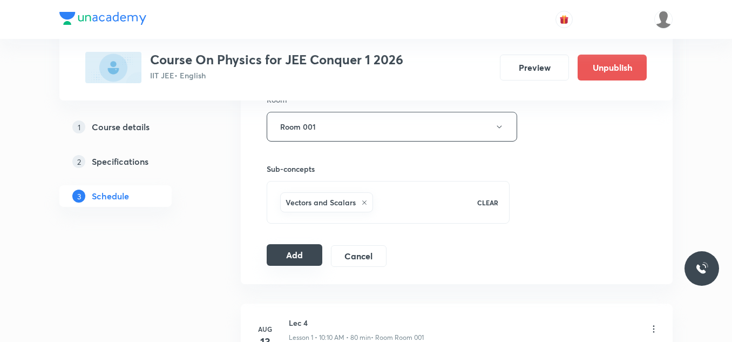
click at [301, 261] on button "Add" at bounding box center [295, 255] width 56 height 22
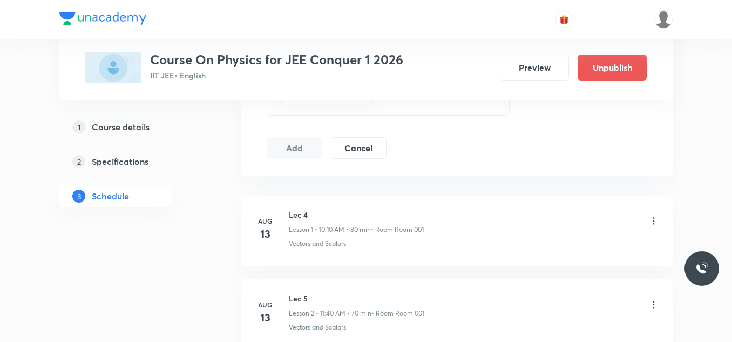
scroll to position [540, 0]
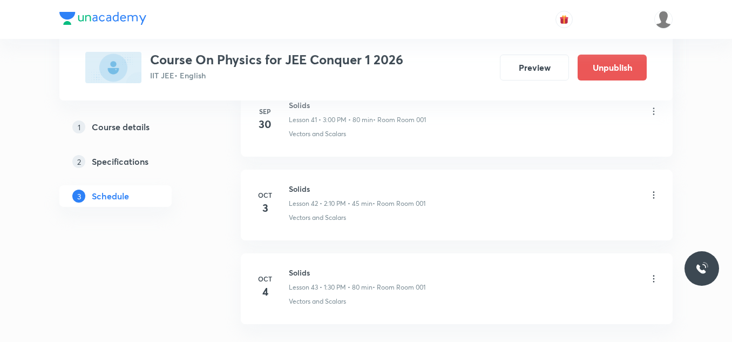
scroll to position [3626, 0]
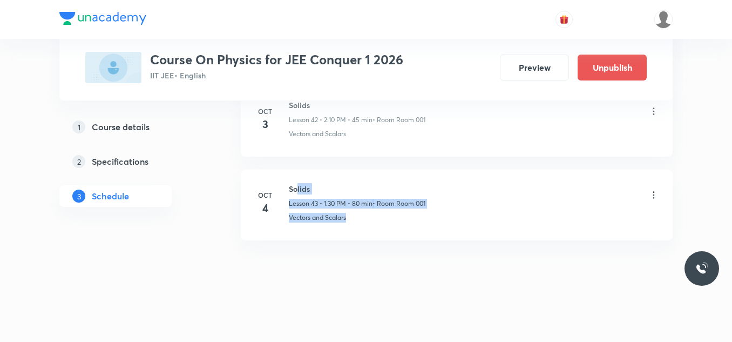
drag, startPoint x: 299, startPoint y: 194, endPoint x: 373, endPoint y: 224, distance: 79.9
click at [373, 224] on li "Oct 4 Solids Lesson 43 • 1:30 PM • 80 min • Room Room 001 Vectors and Scalars" at bounding box center [457, 205] width 432 height 71
click at [373, 236] on li "Oct 4 Solids Lesson 43 • 1:30 PM • 80 min • Room Room 001 Vectors and Scalars" at bounding box center [457, 205] width 432 height 71
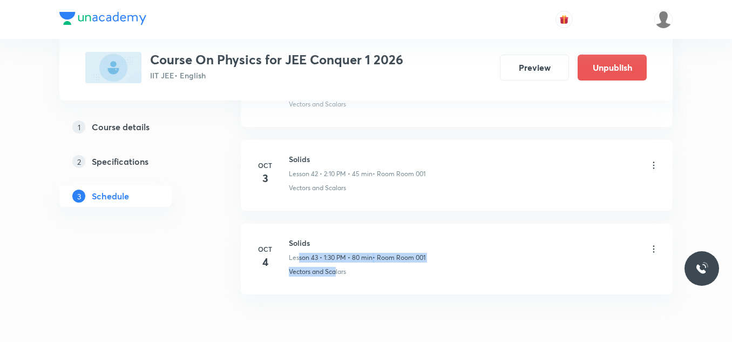
drag, startPoint x: 300, startPoint y: 255, endPoint x: 335, endPoint y: 271, distance: 38.9
click at [335, 271] on div "Solids Lesson 43 • 1:30 PM • 80 min • Room Room 001 Vectors and Scalars" at bounding box center [474, 256] width 370 height 39
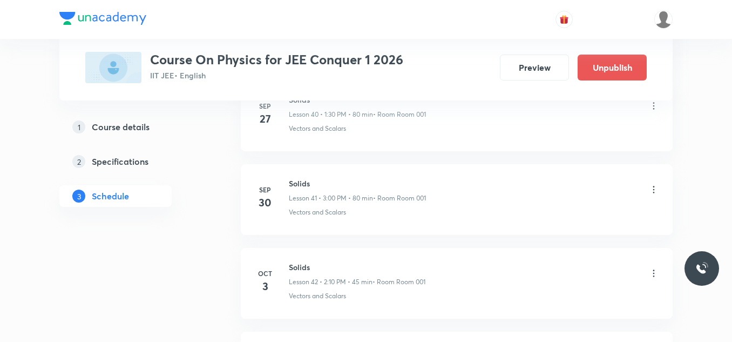
scroll to position [3626, 0]
